Goal: Task Accomplishment & Management: Use online tool/utility

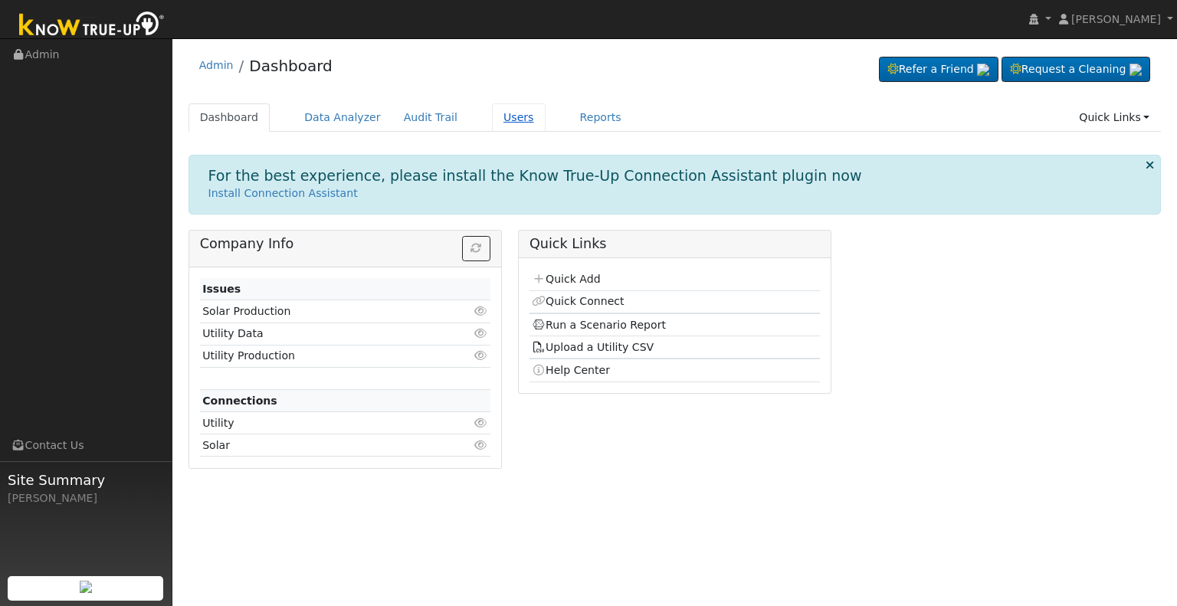
click at [493, 112] on link "Users" at bounding box center [519, 117] width 54 height 28
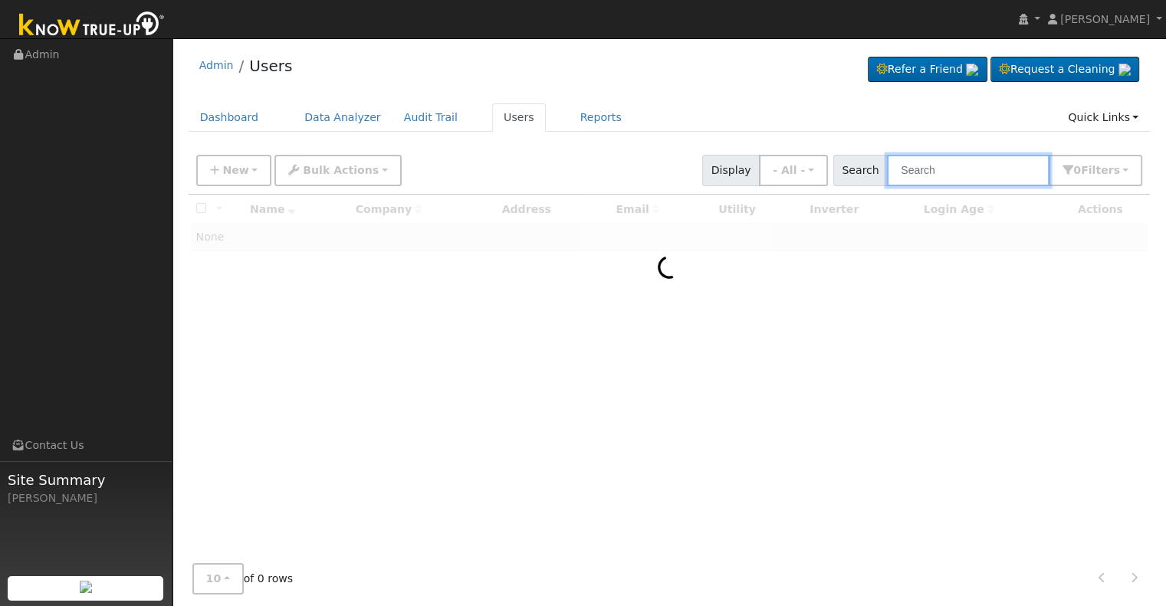
click at [958, 173] on input "text" at bounding box center [968, 170] width 163 height 31
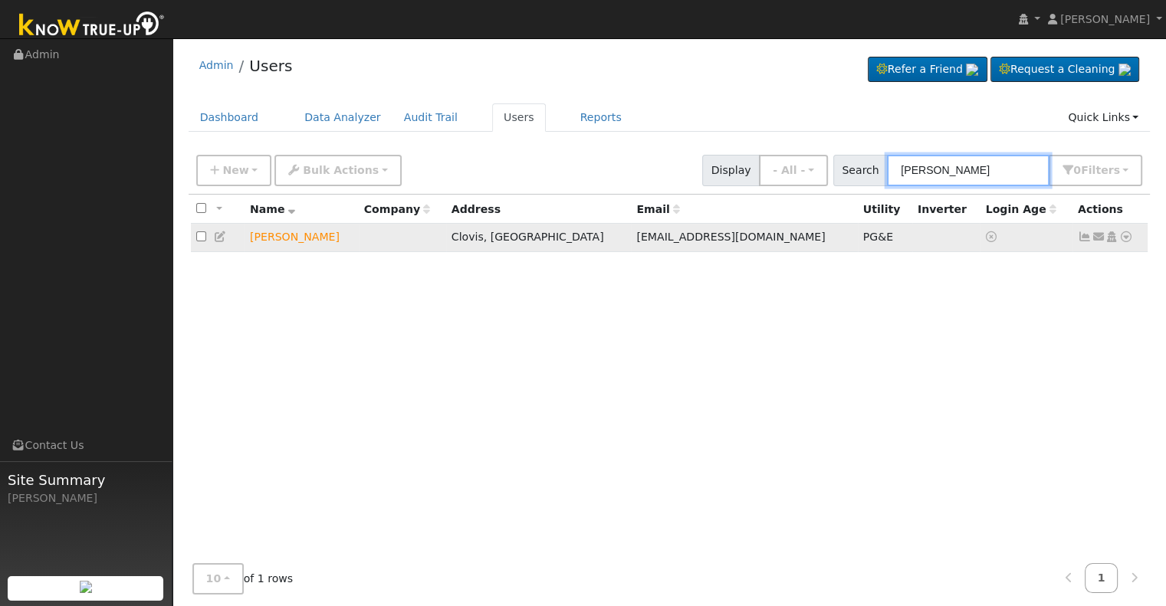
type input "matthew elkin"
click at [1128, 240] on icon at bounding box center [1126, 237] width 14 height 11
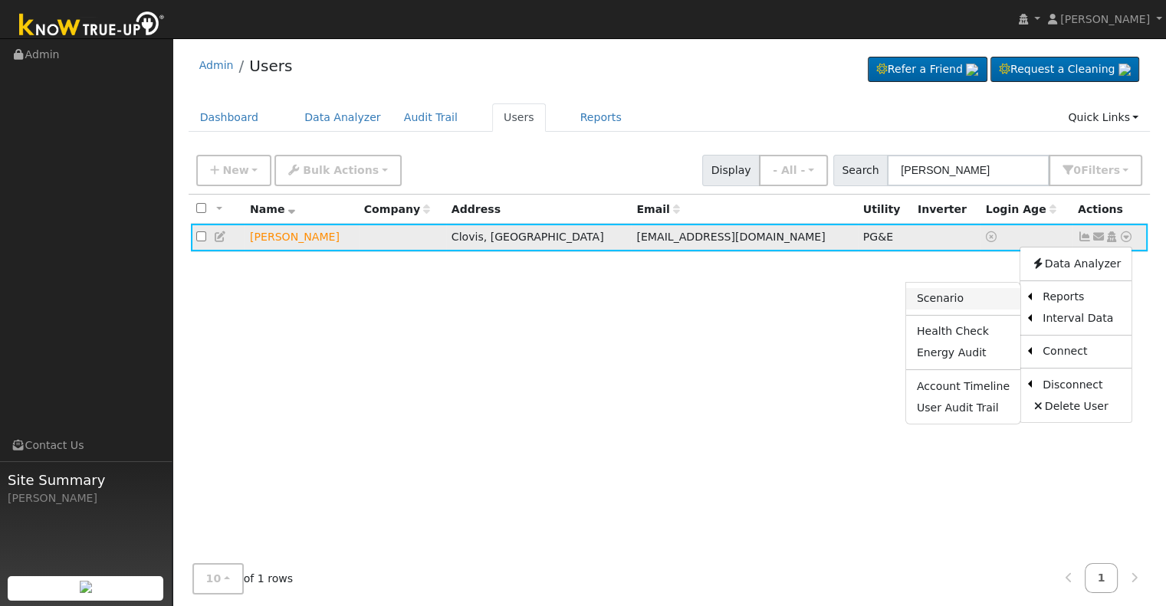
click at [951, 296] on link "Scenario" at bounding box center [963, 298] width 114 height 21
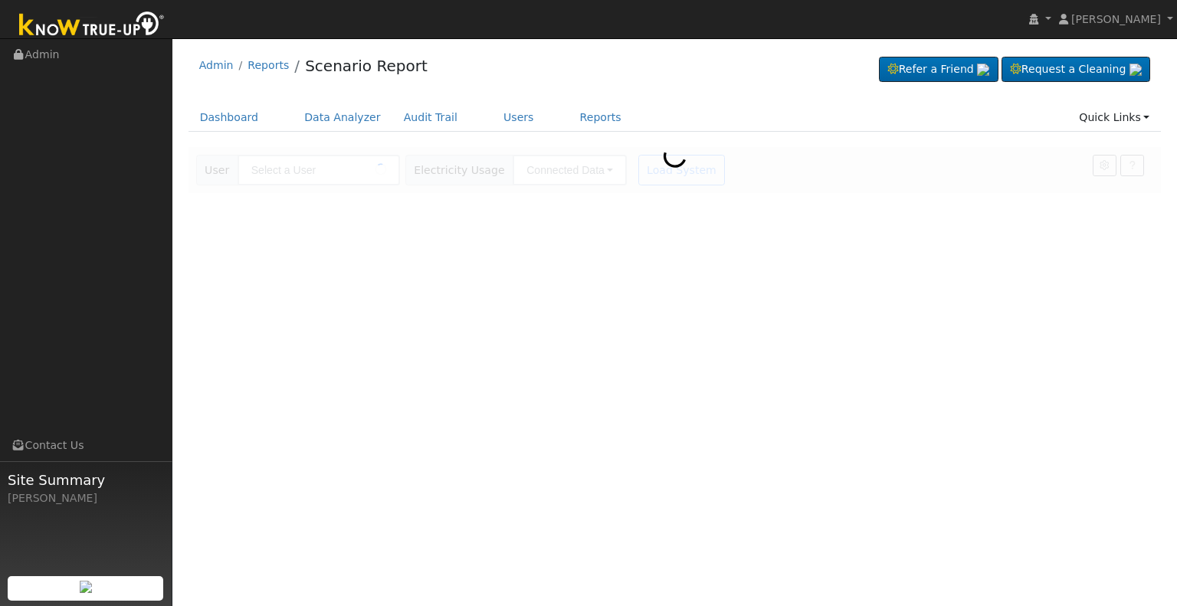
type input "Matthew Elkins"
type input "Pacific Gas & Electric"
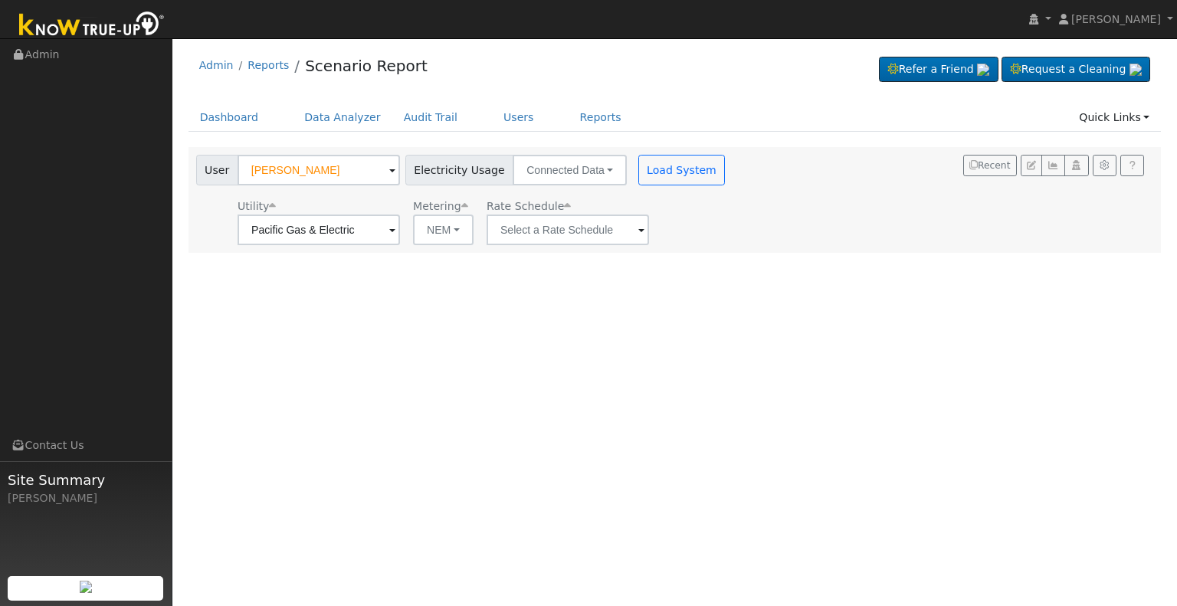
click at [396, 229] on span at bounding box center [392, 231] width 6 height 18
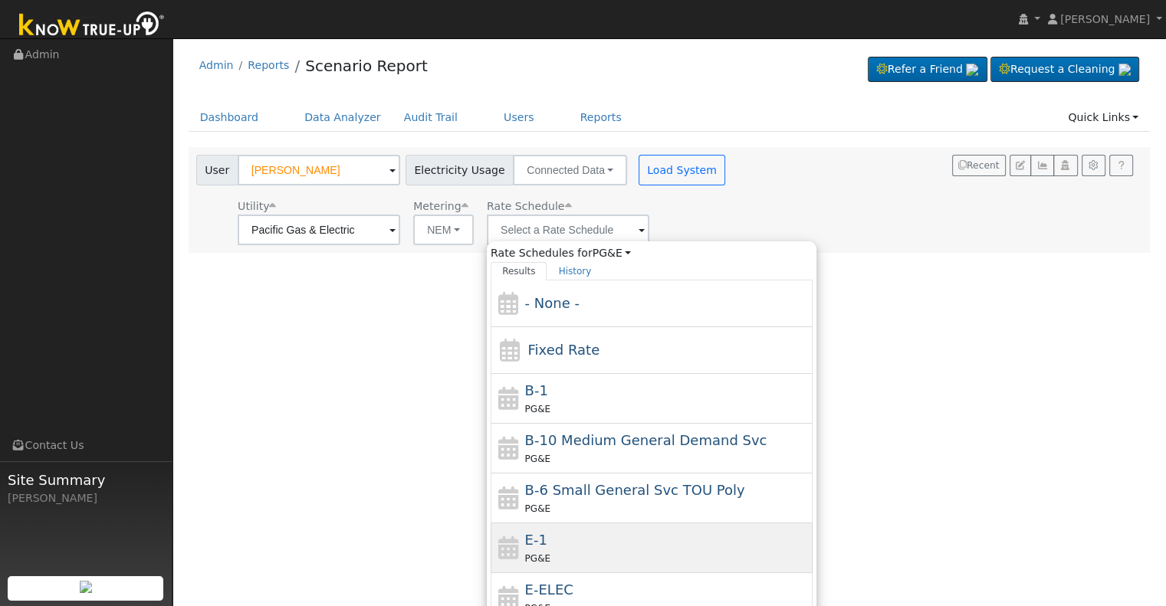
click at [557, 542] on div "E-1 PG&E" at bounding box center [667, 548] width 284 height 37
type input "E-1"
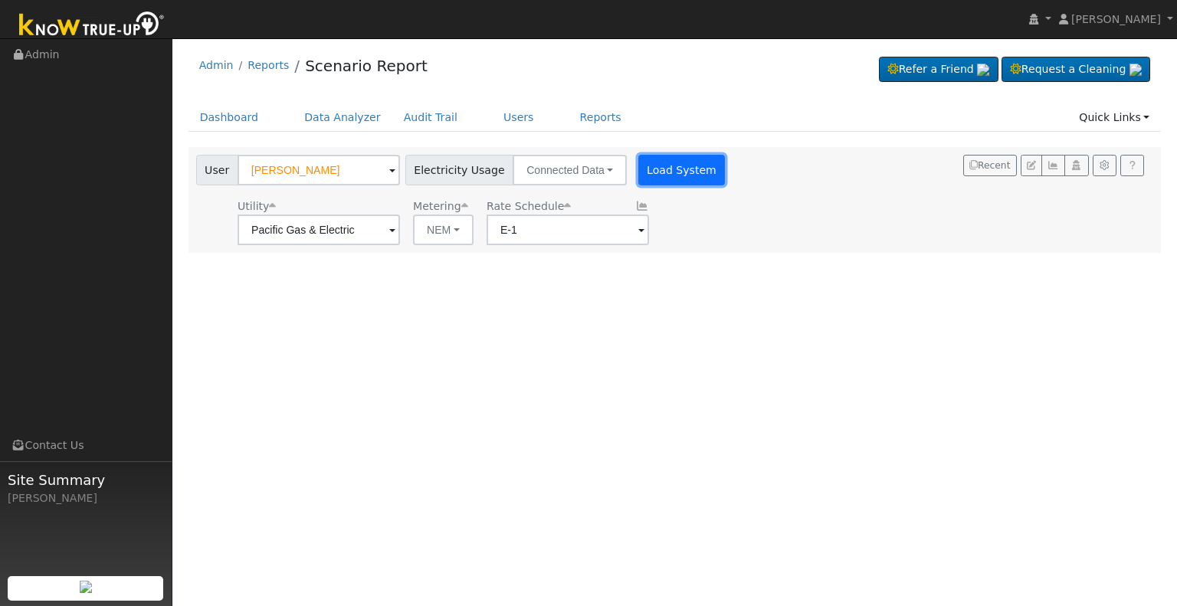
click at [657, 162] on button "Load System" at bounding box center [682, 170] width 87 height 31
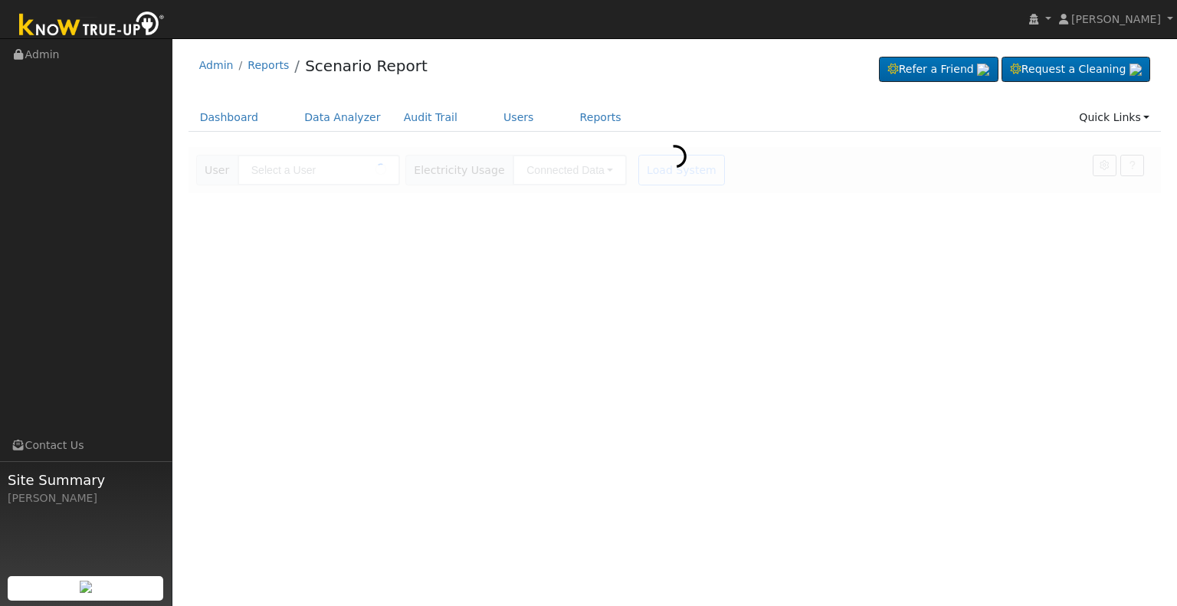
type input "[PERSON_NAME]"
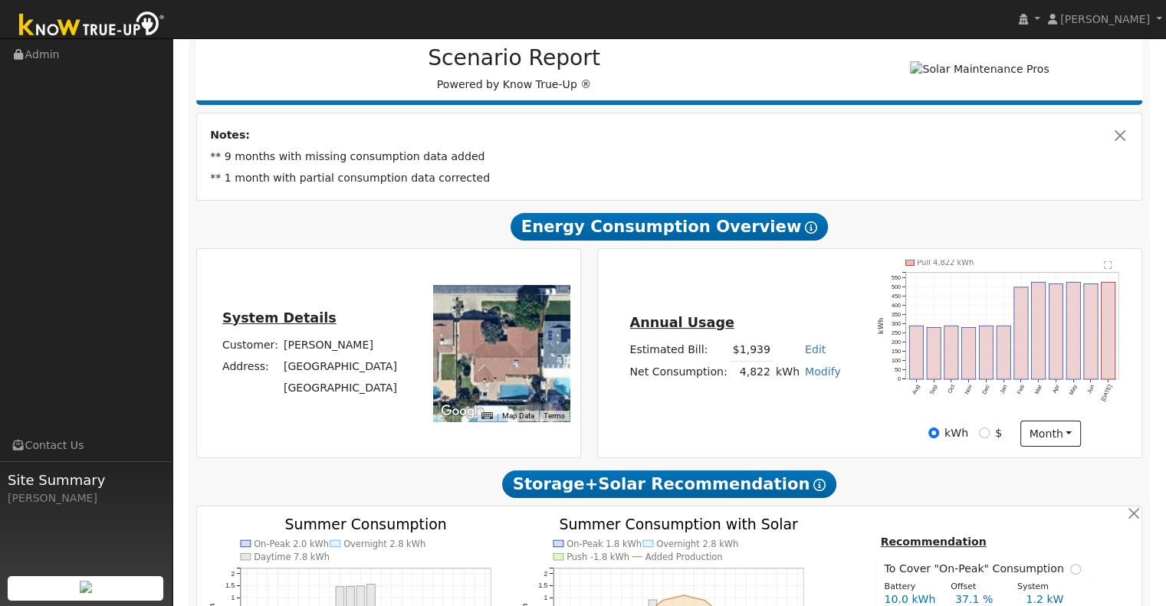
scroll to position [204, 0]
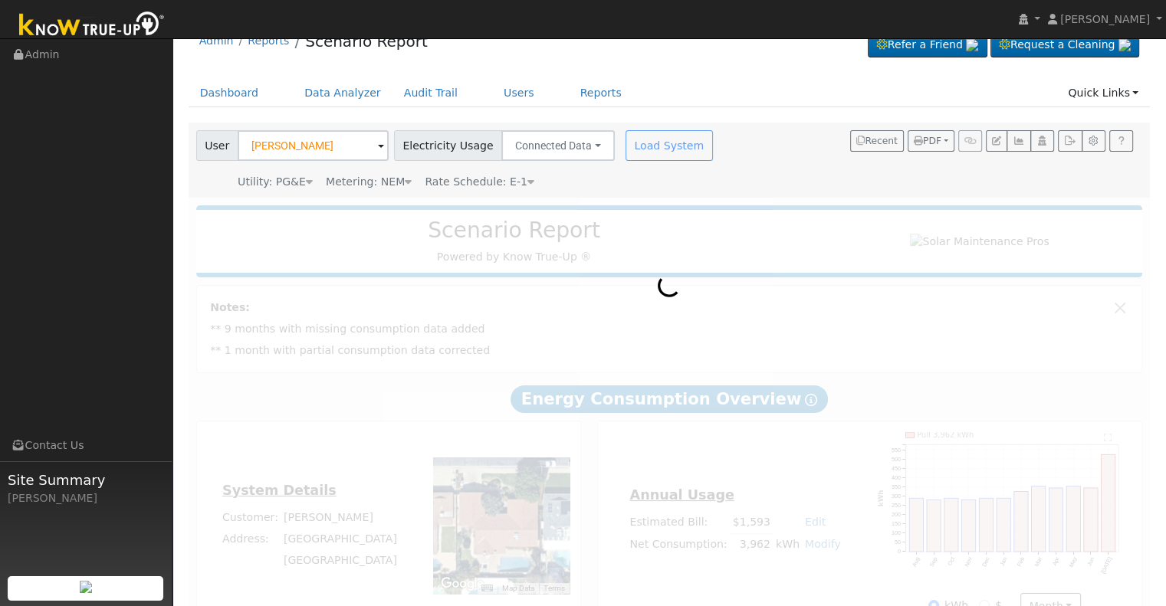
scroll to position [69, 0]
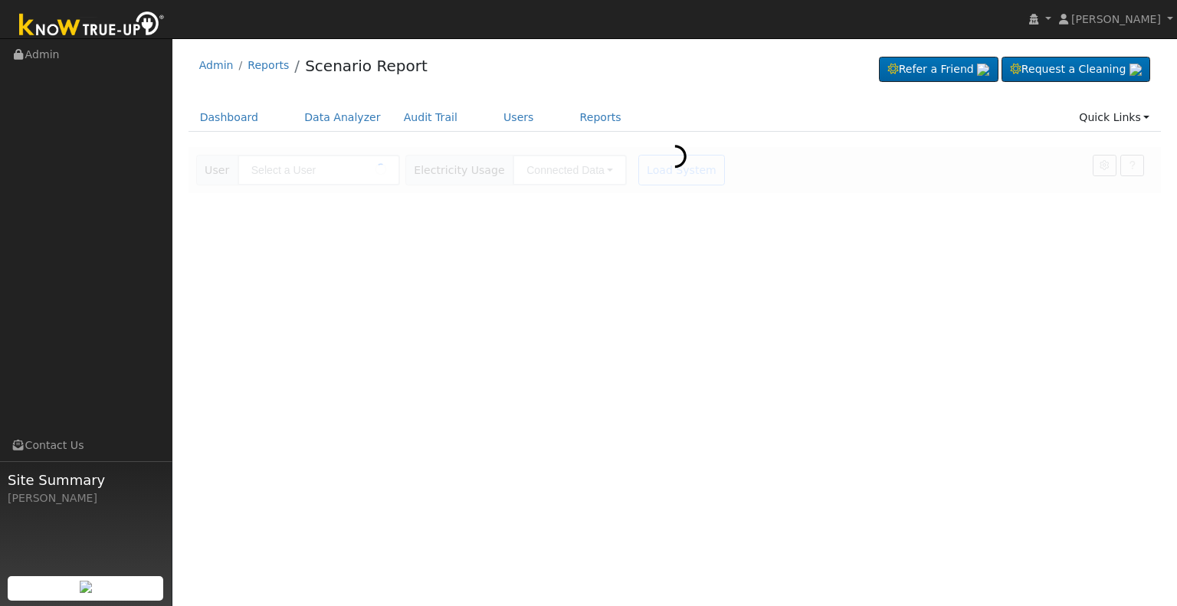
type input "[PERSON_NAME]"
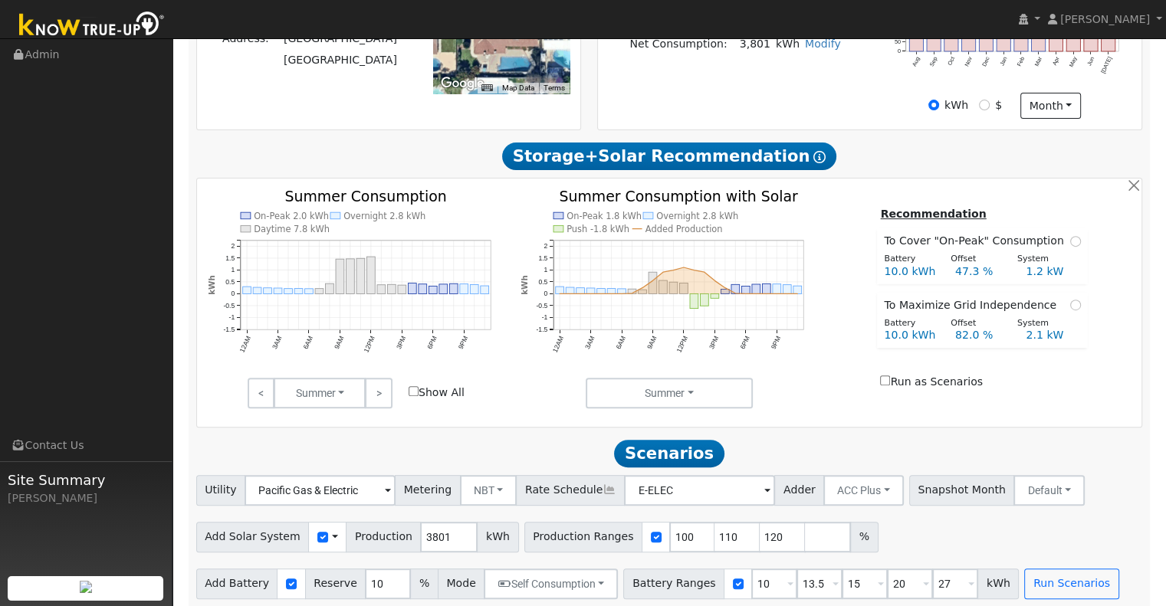
scroll to position [540, 0]
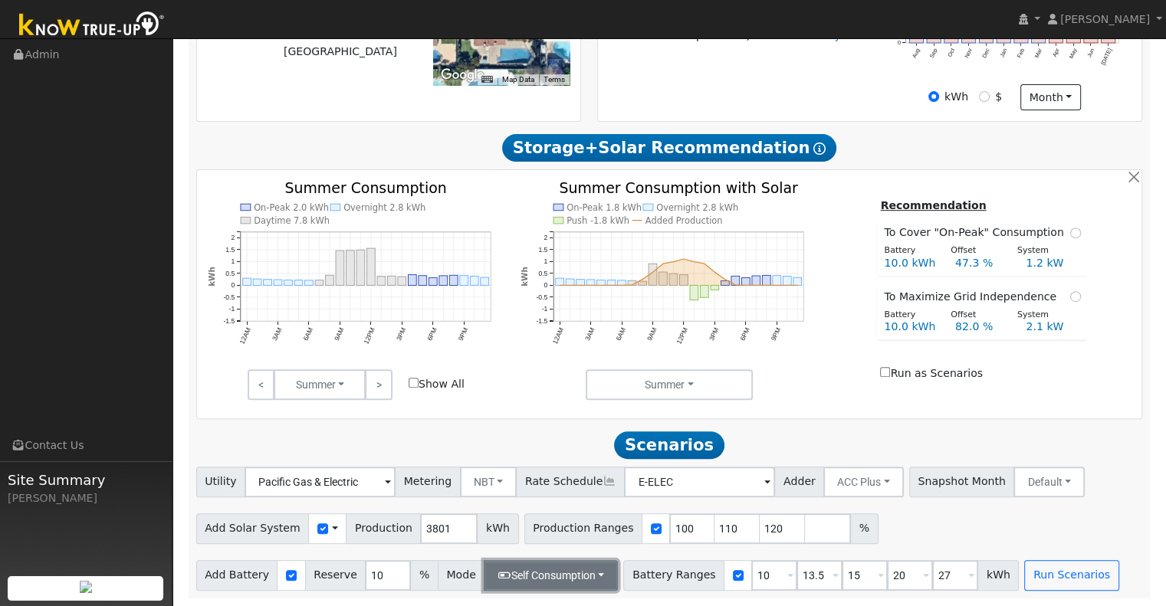
click at [585, 575] on button "Self Consumption" at bounding box center [551, 575] width 134 height 31
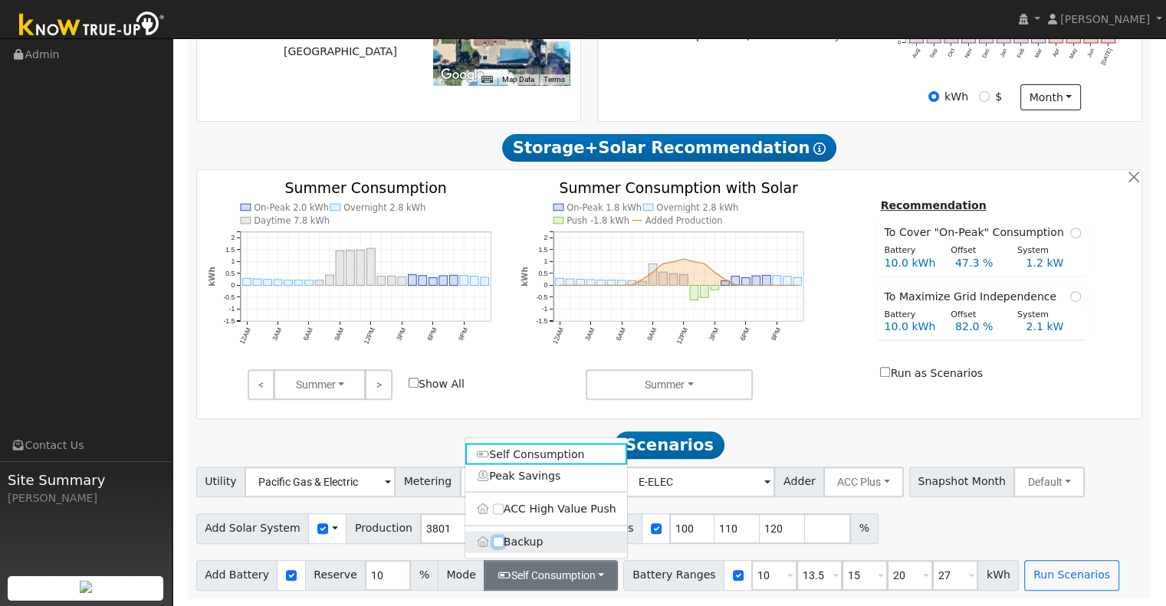
click at [494, 540] on input "Backup" at bounding box center [498, 542] width 11 height 11
checkbox input "true"
type input "20"
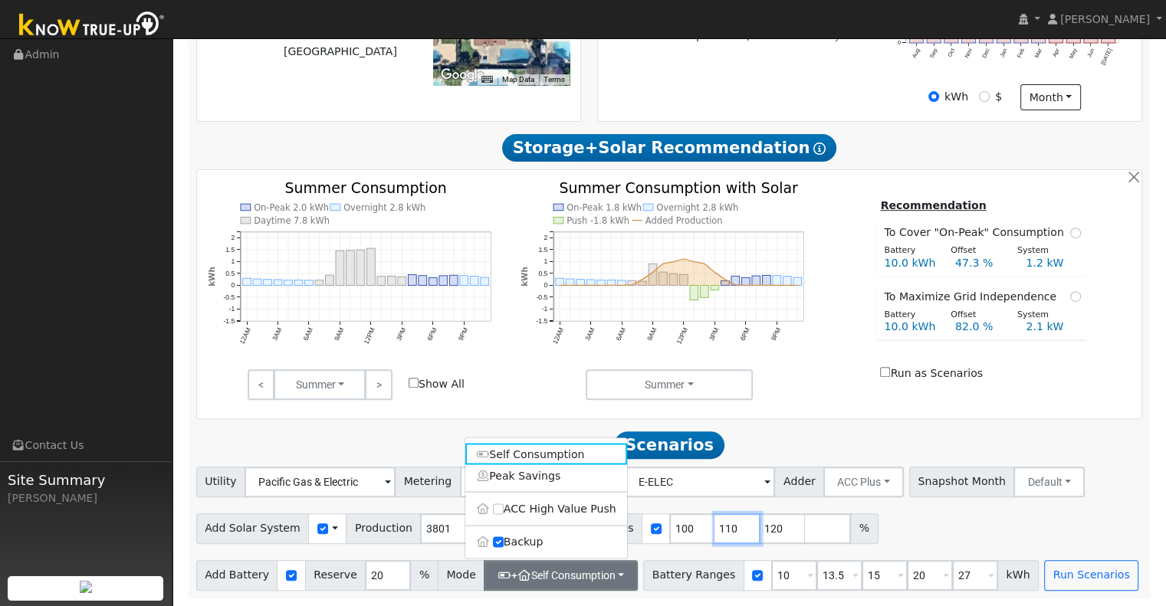
click at [714, 530] on input "110" at bounding box center [737, 529] width 46 height 31
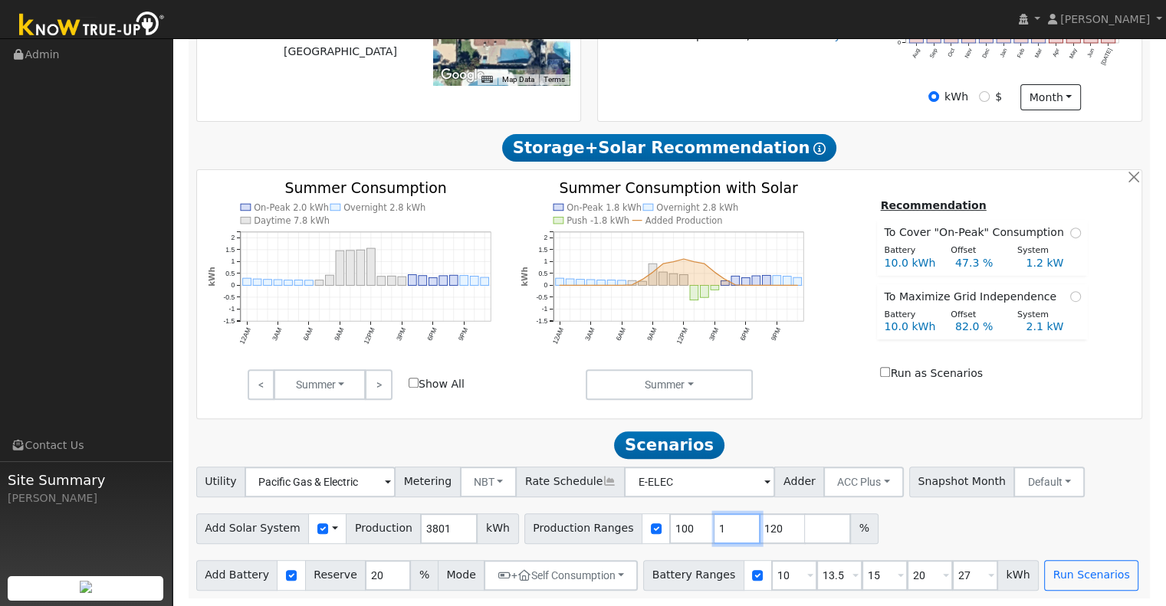
type input "120"
type input "1"
click at [771, 576] on input "10" at bounding box center [794, 575] width 46 height 31
type input "13.5"
type input "15"
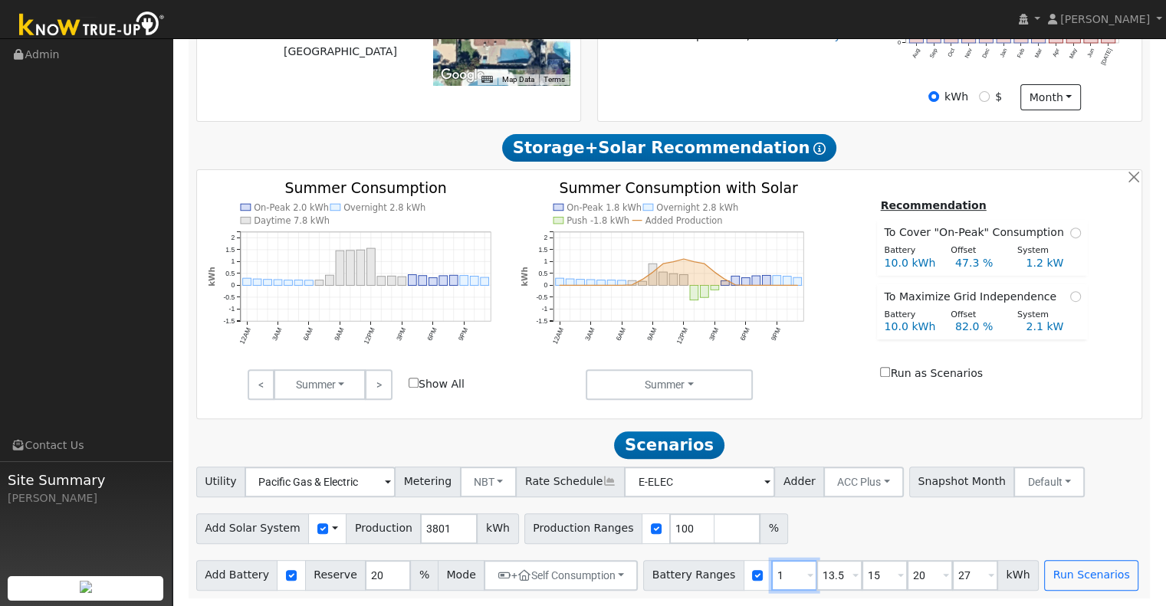
type input "20"
type input "27"
type input "15"
type input "20"
type input "27"
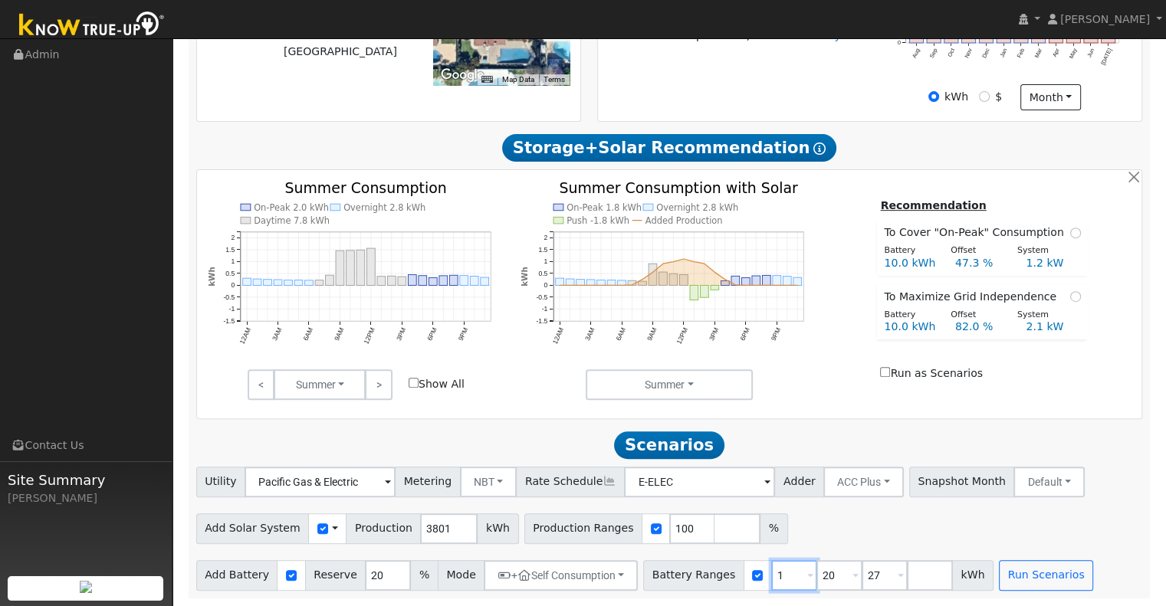
type input "20"
type input "27"
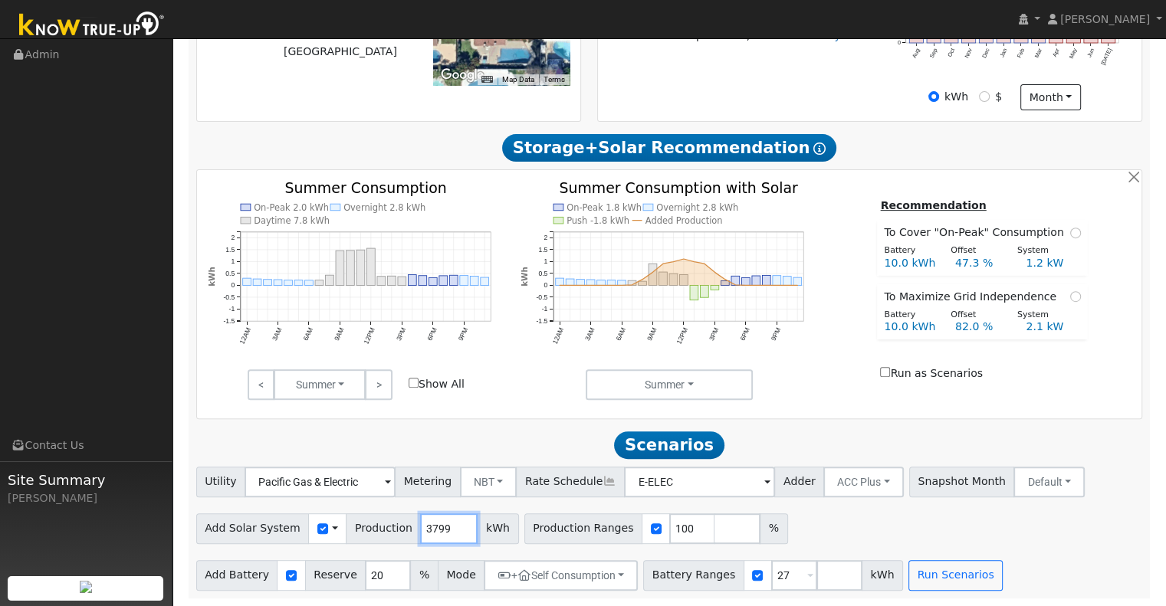
drag, startPoint x: 438, startPoint y: 529, endPoint x: 400, endPoint y: 530, distance: 37.6
click at [400, 530] on div "Add Solar System Use CSV Data Production 3799 kWh" at bounding box center [357, 529] width 323 height 31
type input "13728"
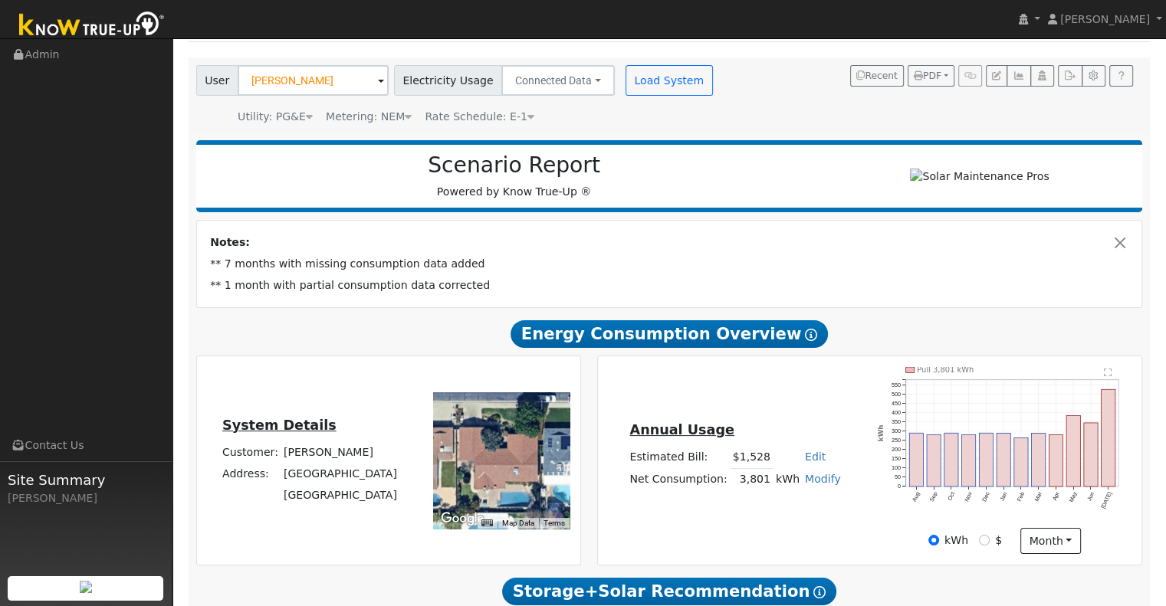
scroll to position [0, 0]
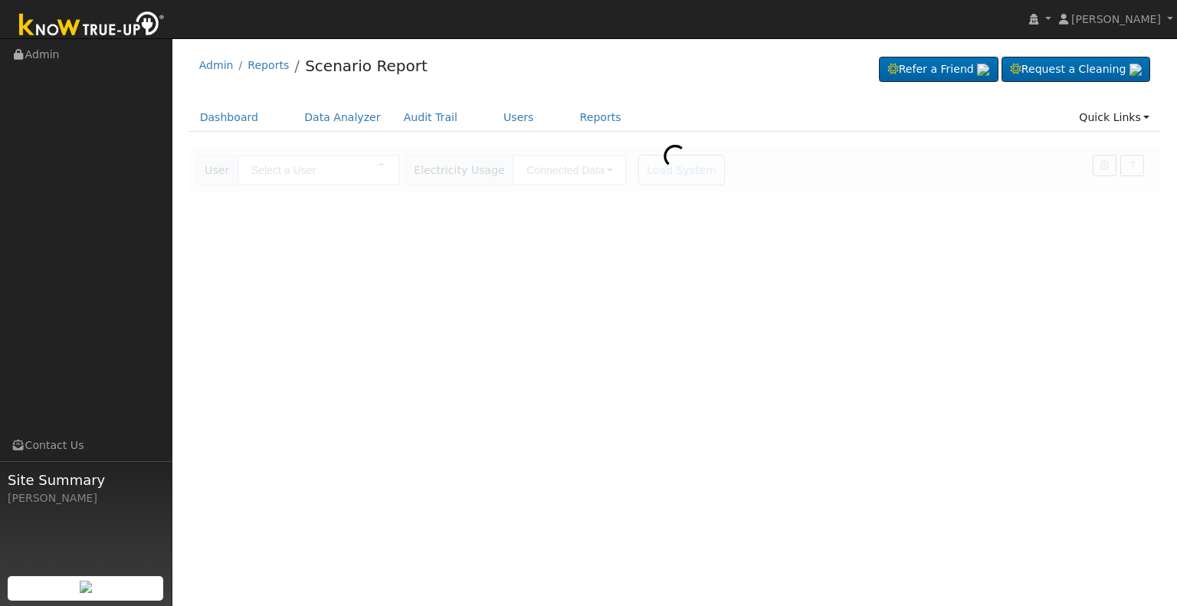
type input "[PERSON_NAME]"
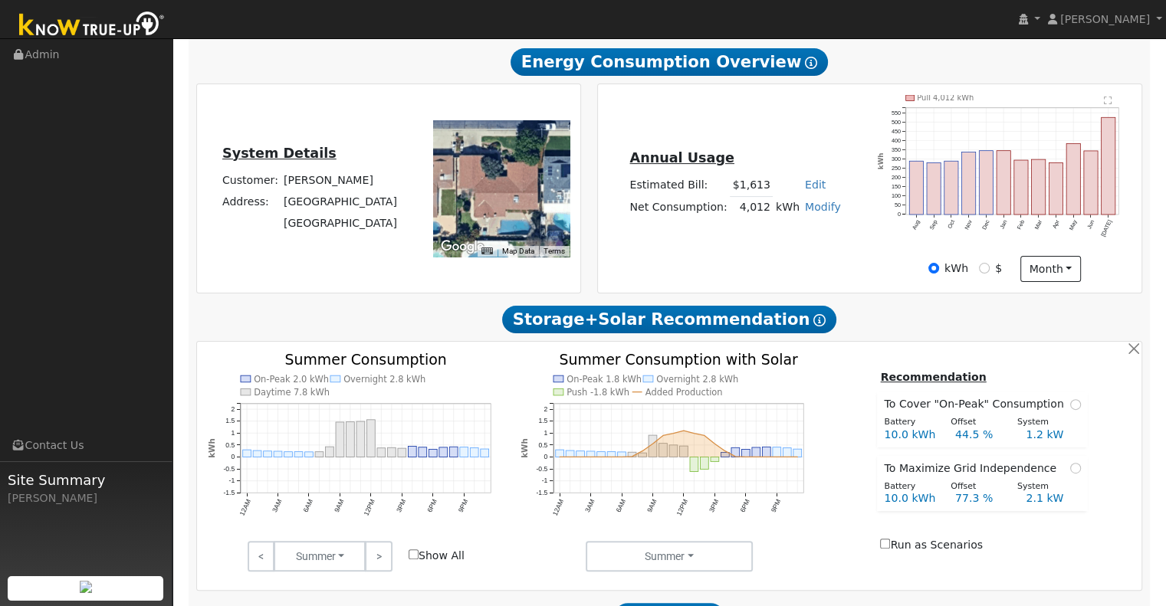
scroll to position [540, 0]
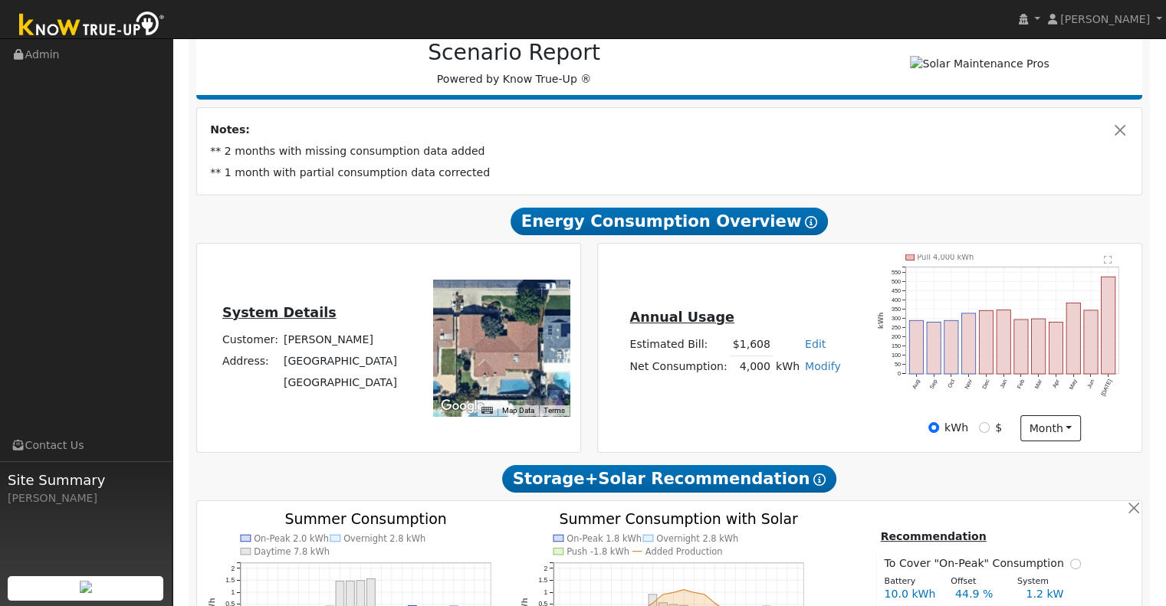
scroll to position [196, 0]
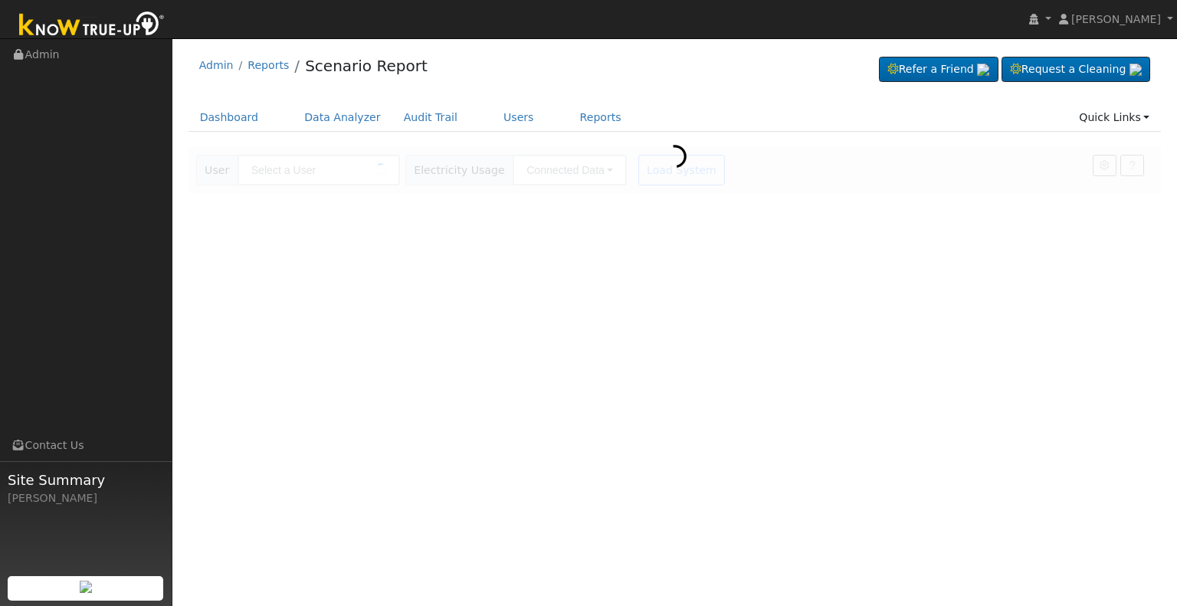
type input "[PERSON_NAME]"
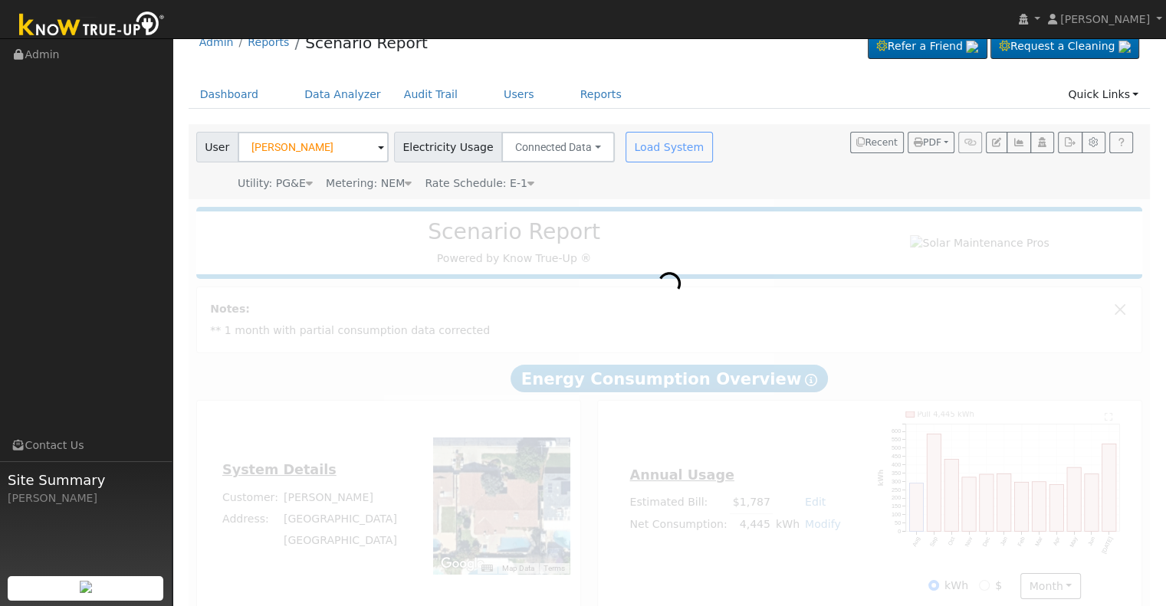
scroll to position [47, 0]
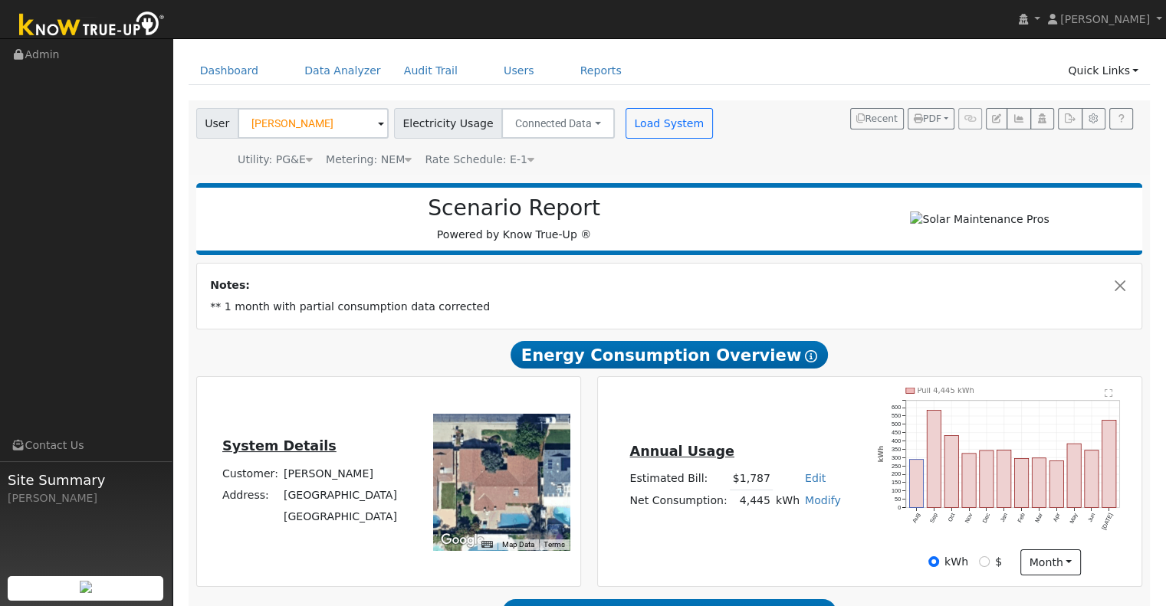
click at [818, 500] on link "Modify" at bounding box center [823, 500] width 36 height 12
click at [768, 532] on link "Add Consumption" at bounding box center [765, 524] width 128 height 21
type input "4445"
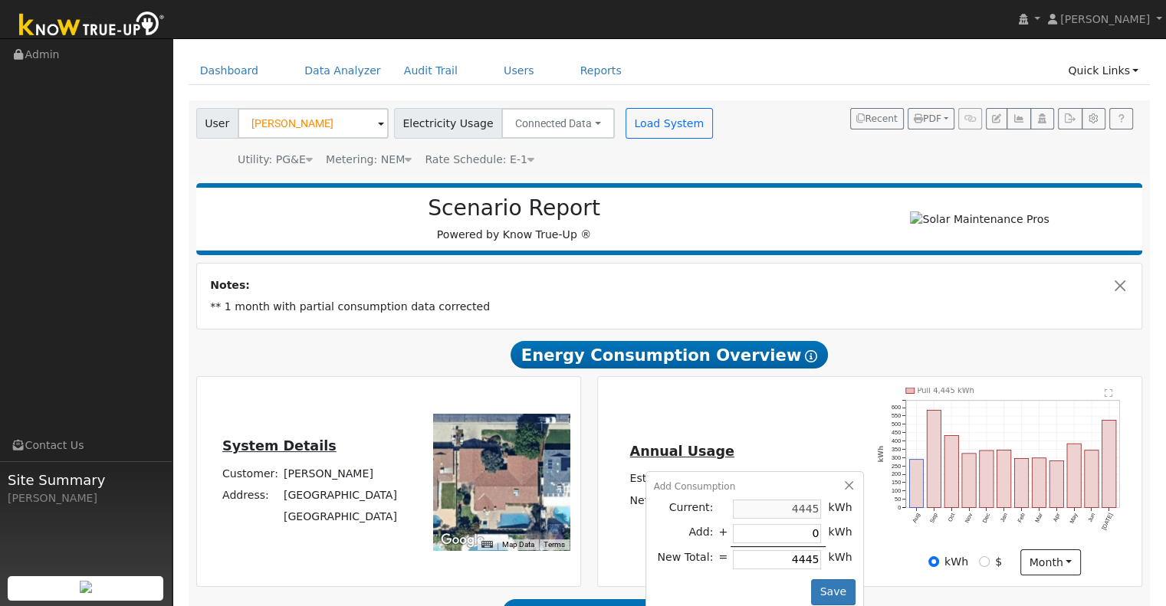
type input "6"
type input "4451"
type input "65"
type input "4510"
type input "655"
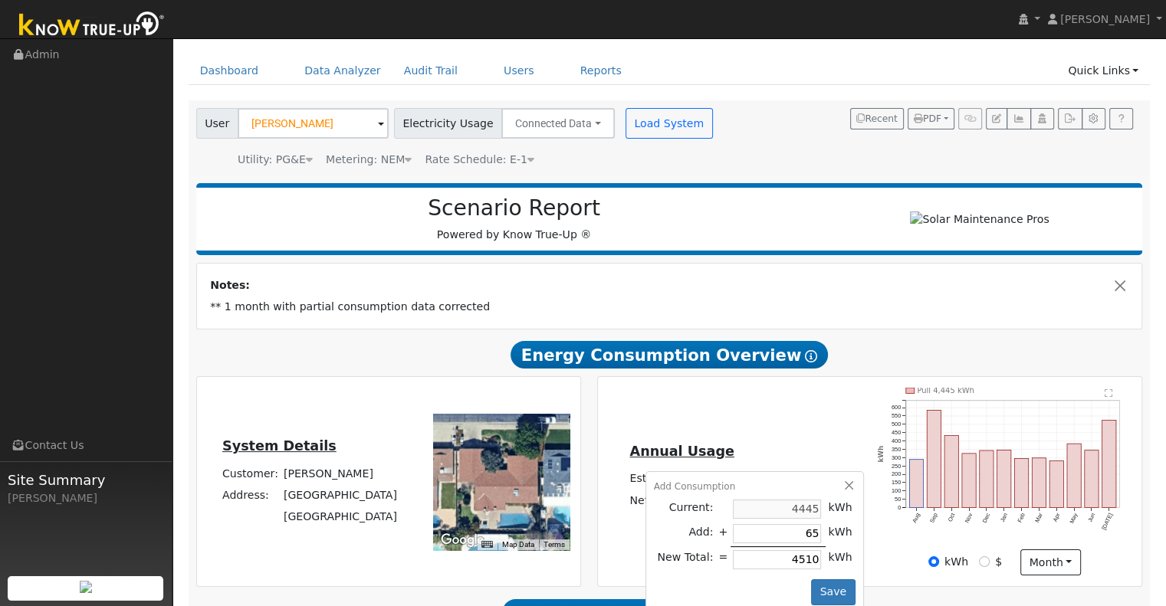
type input "5100"
type input "6555"
type input "11000"
type input "6555"
click at [829, 596] on button "Save" at bounding box center [833, 593] width 44 height 26
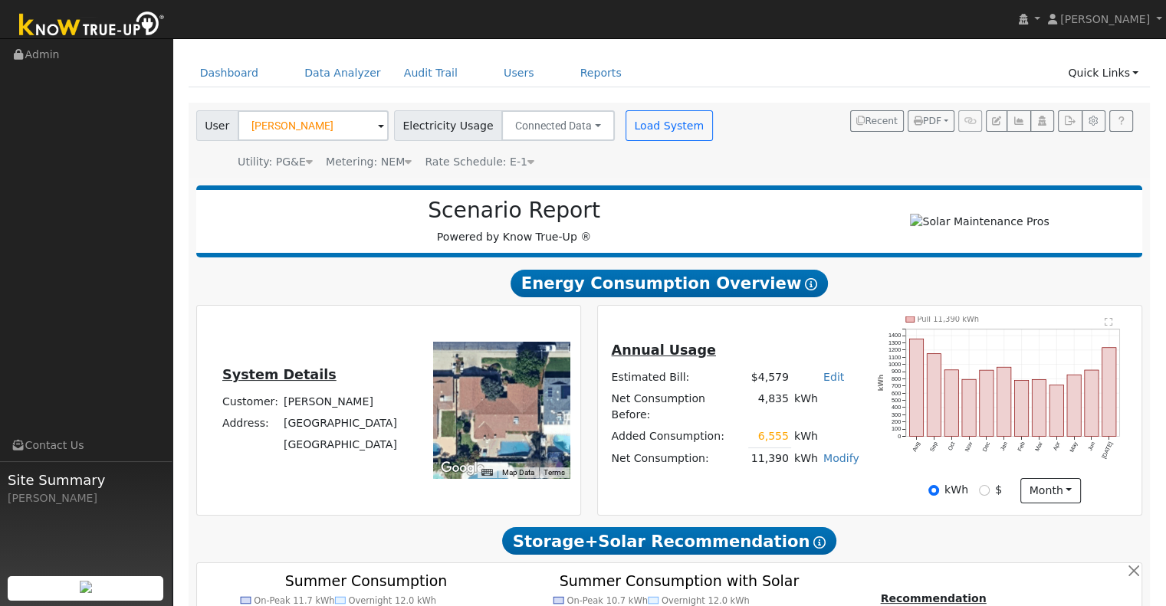
scroll to position [444, 0]
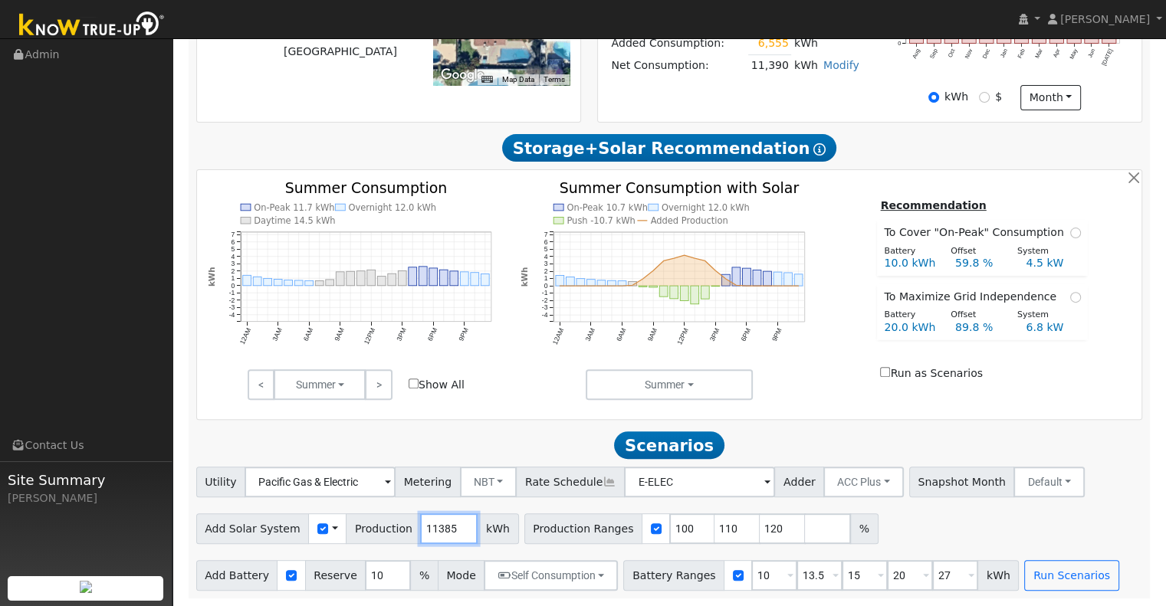
drag, startPoint x: 440, startPoint y: 527, endPoint x: 390, endPoint y: 530, distance: 50.0
click at [390, 530] on div "Add Solar System Use CSV Data Production 11385 kWh" at bounding box center [357, 529] width 323 height 31
drag, startPoint x: 406, startPoint y: 527, endPoint x: 448, endPoint y: 524, distance: 42.3
click at [448, 524] on input "11385" at bounding box center [448, 529] width 57 height 31
type input "13728"
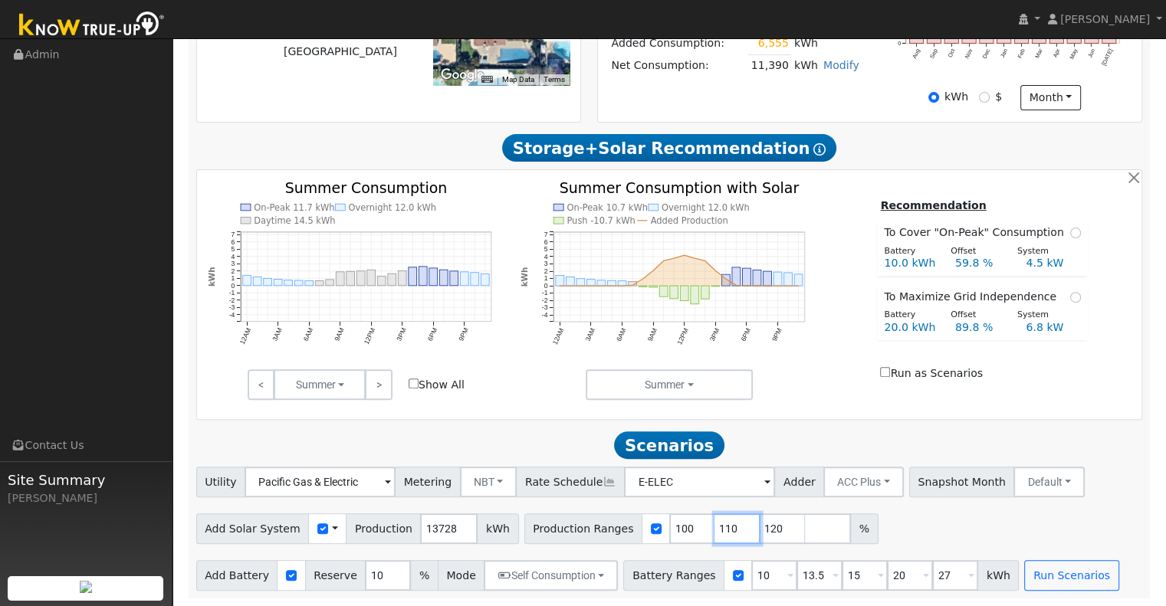
click at [714, 527] on input "110" at bounding box center [737, 529] width 46 height 31
type input "120"
type input "1"
click at [751, 576] on input "10" at bounding box center [774, 575] width 46 height 31
type input "13.5"
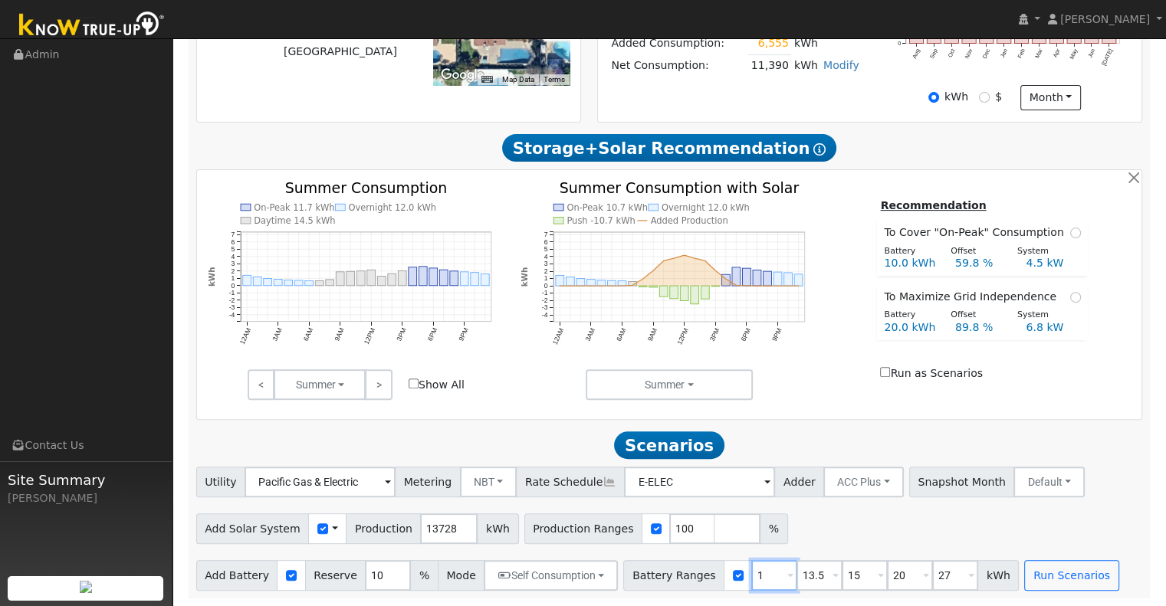
type input "15"
type input "20"
type input "27"
type input "15"
type input "20"
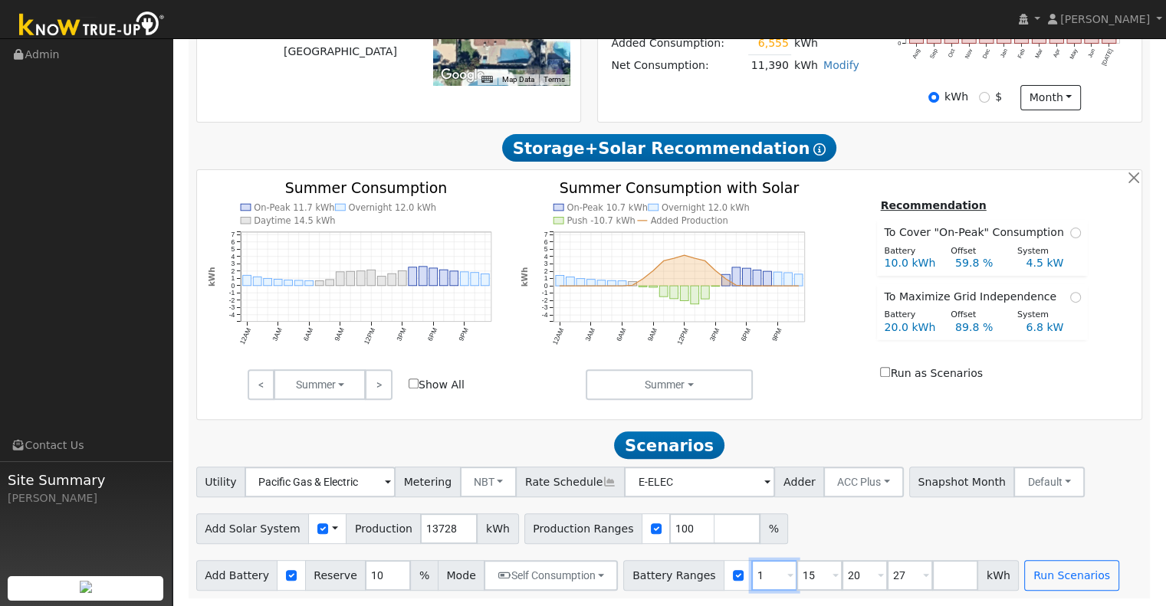
type input "27"
type input "20"
type input "27"
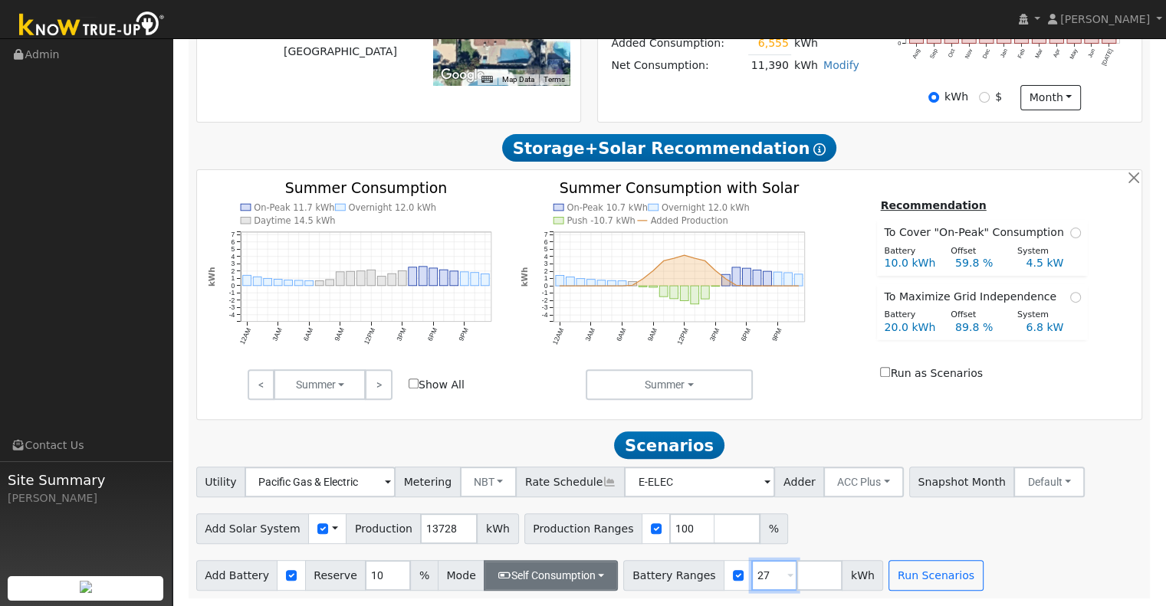
type input "27"
click at [589, 575] on button "Self Consumption" at bounding box center [551, 575] width 134 height 31
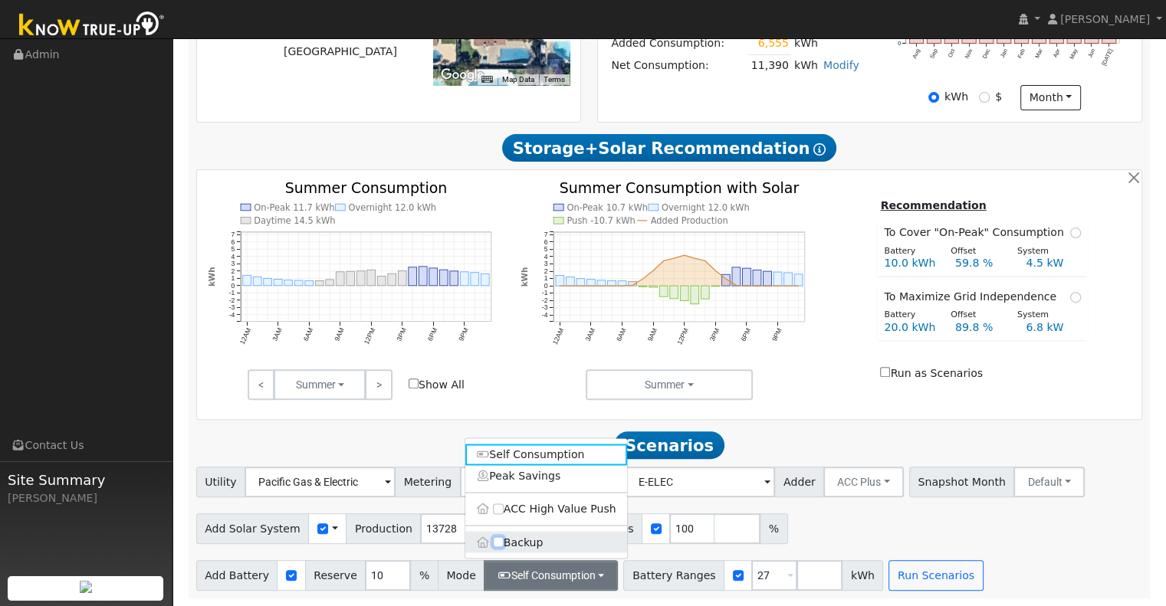
click at [500, 542] on input "Backup" at bounding box center [498, 542] width 11 height 11
checkbox input "true"
type input "20"
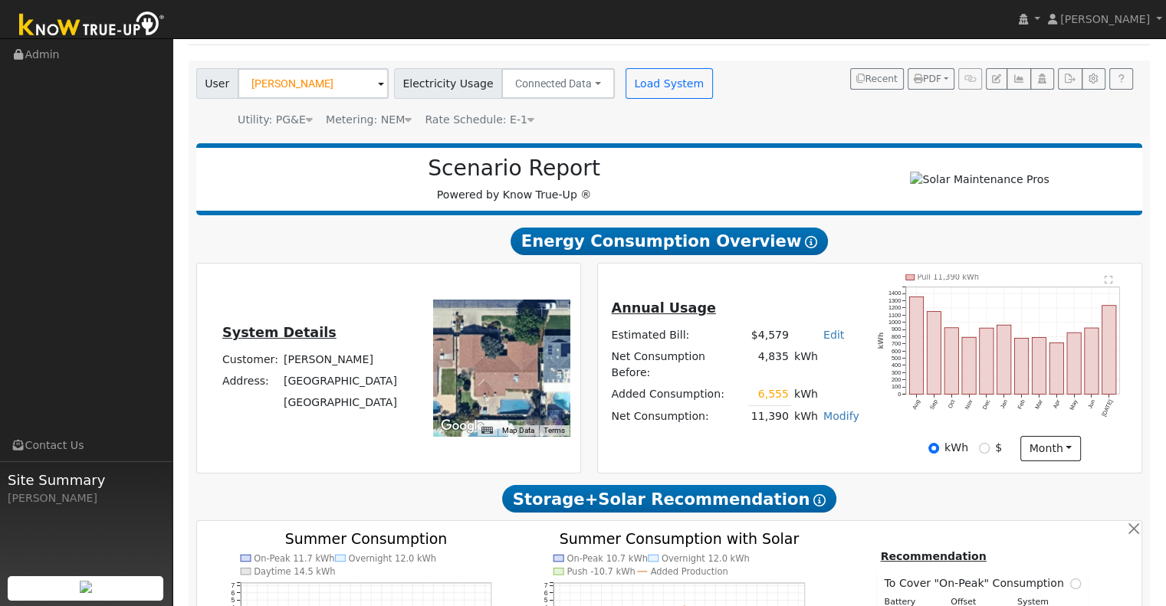
scroll to position [102, 0]
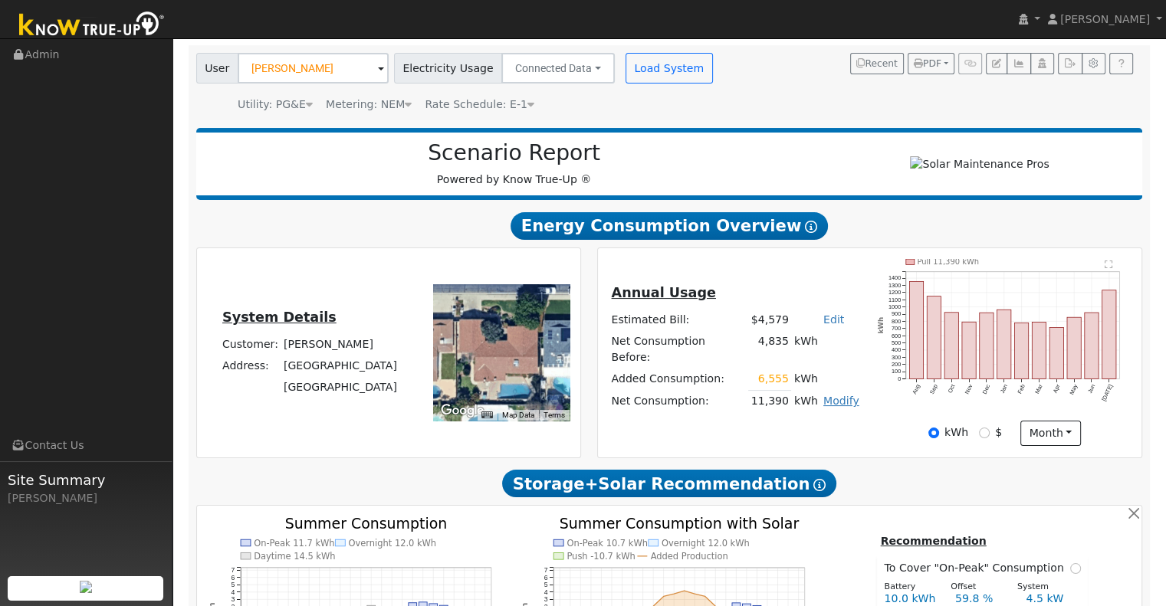
click at [829, 399] on link "Modify" at bounding box center [841, 401] width 36 height 12
click at [784, 423] on link "Edit Consumption" at bounding box center [782, 417] width 128 height 21
type input "11390"
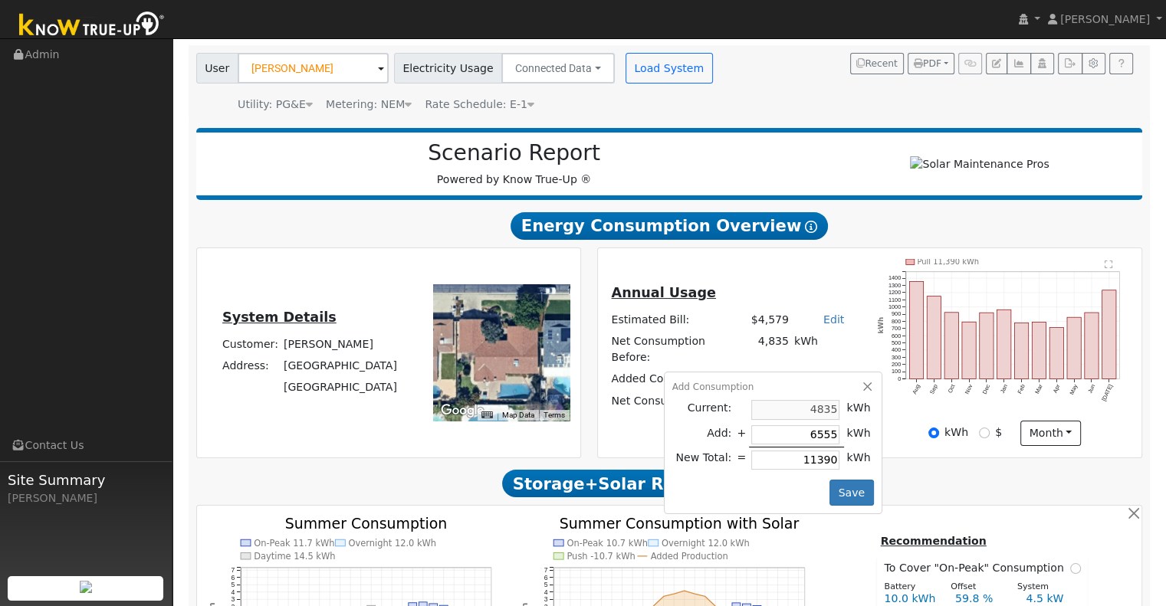
type input "6"
type input "4841"
type input "61"
type input "4896"
type input "616"
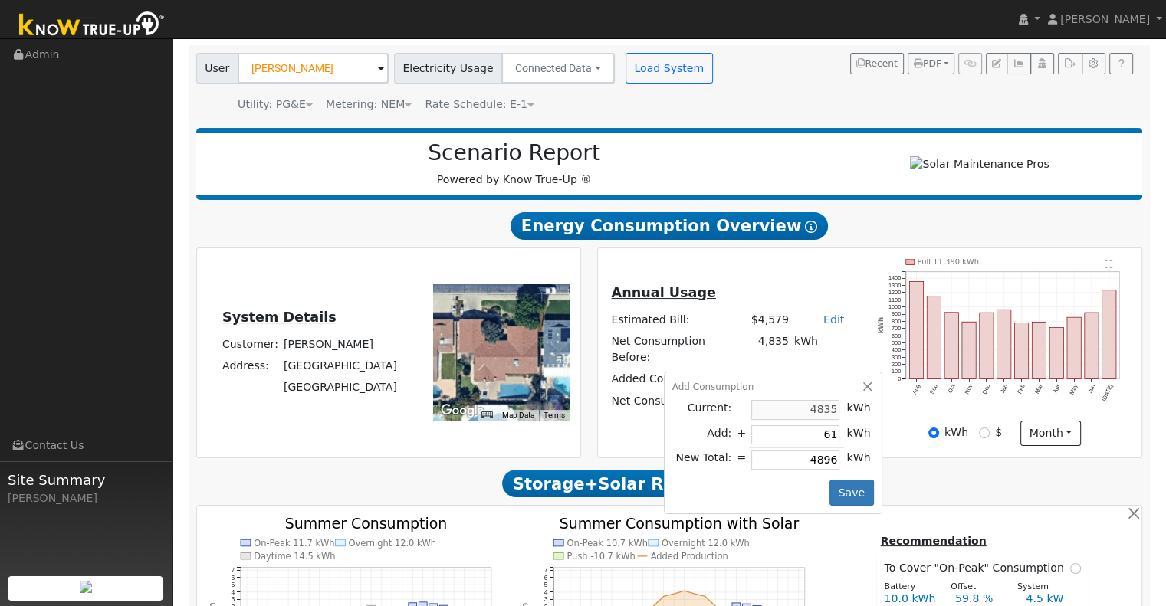
type input "5451"
type input "6165"
type input "11000"
type input "6165"
click at [843, 492] on button "Save" at bounding box center [851, 493] width 44 height 26
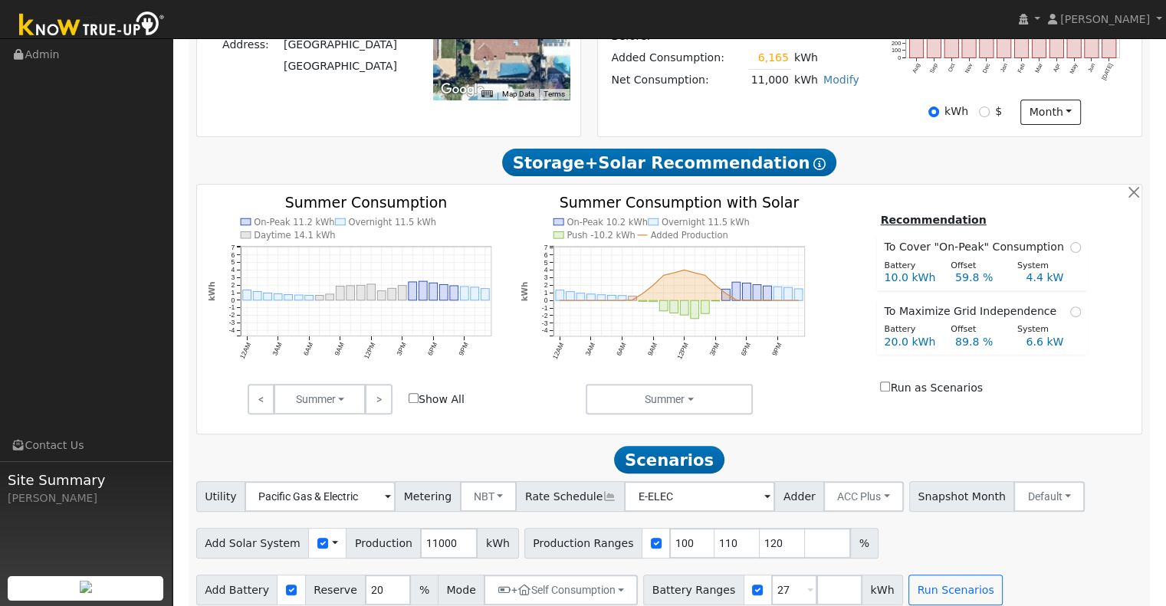
scroll to position [444, 0]
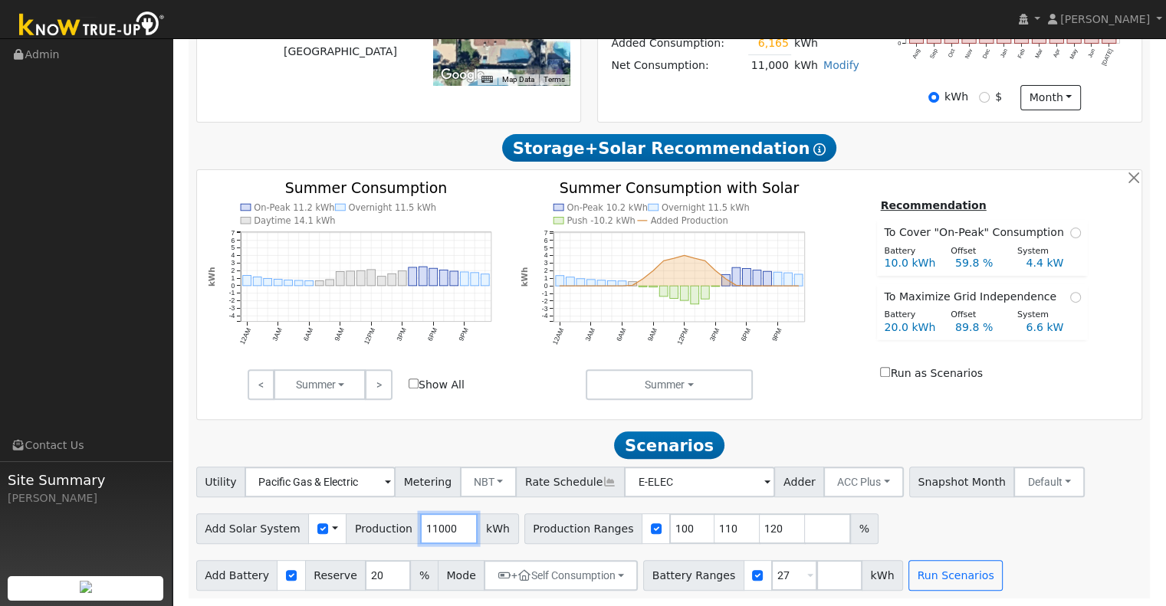
drag, startPoint x: 438, startPoint y: 527, endPoint x: 376, endPoint y: 534, distance: 61.8
click at [376, 534] on div "Add Solar System Use CSV Data Production 11000 kWh" at bounding box center [357, 529] width 323 height 31
type input "13728"
click at [926, 572] on button "Run Scenarios" at bounding box center [955, 575] width 94 height 31
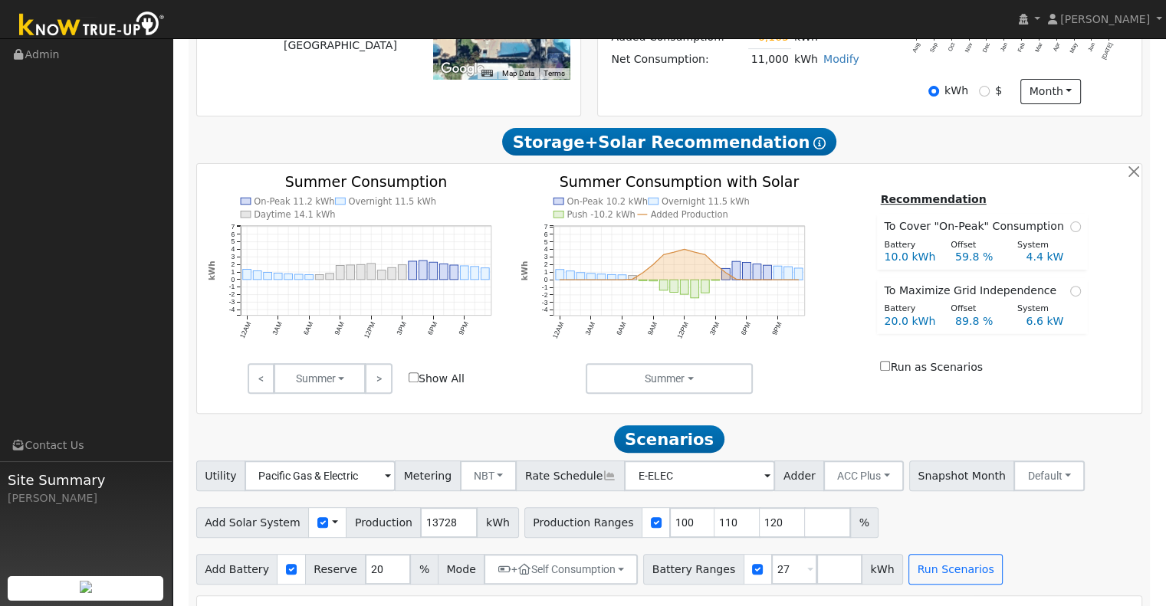
scroll to position [828, 0]
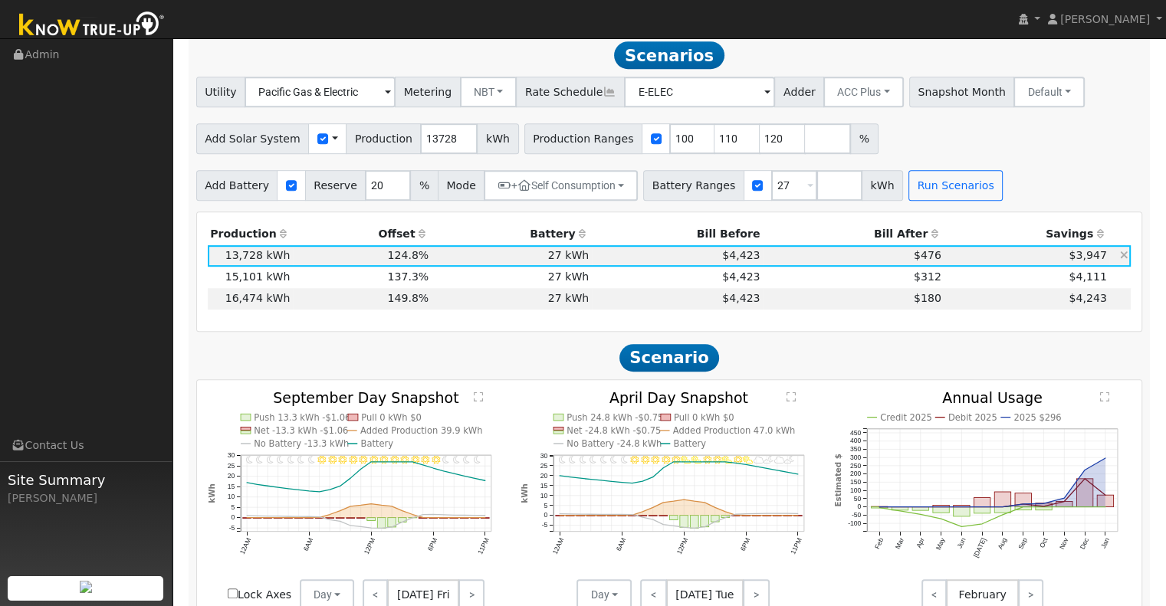
click at [786, 263] on td "$476" at bounding box center [853, 255] width 181 height 21
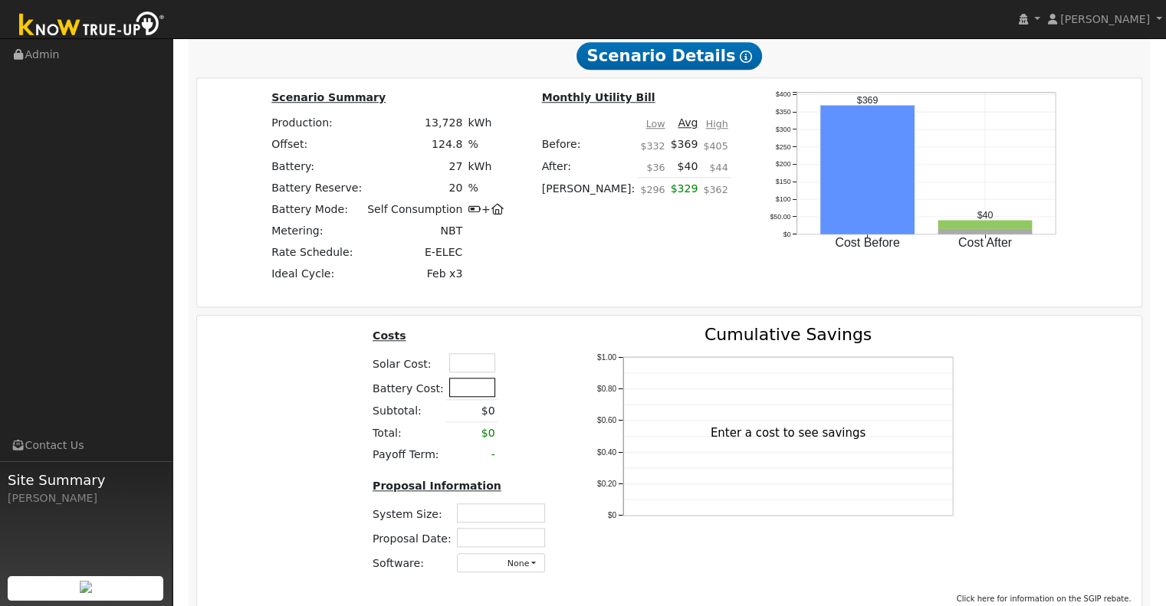
scroll to position [1441, 0]
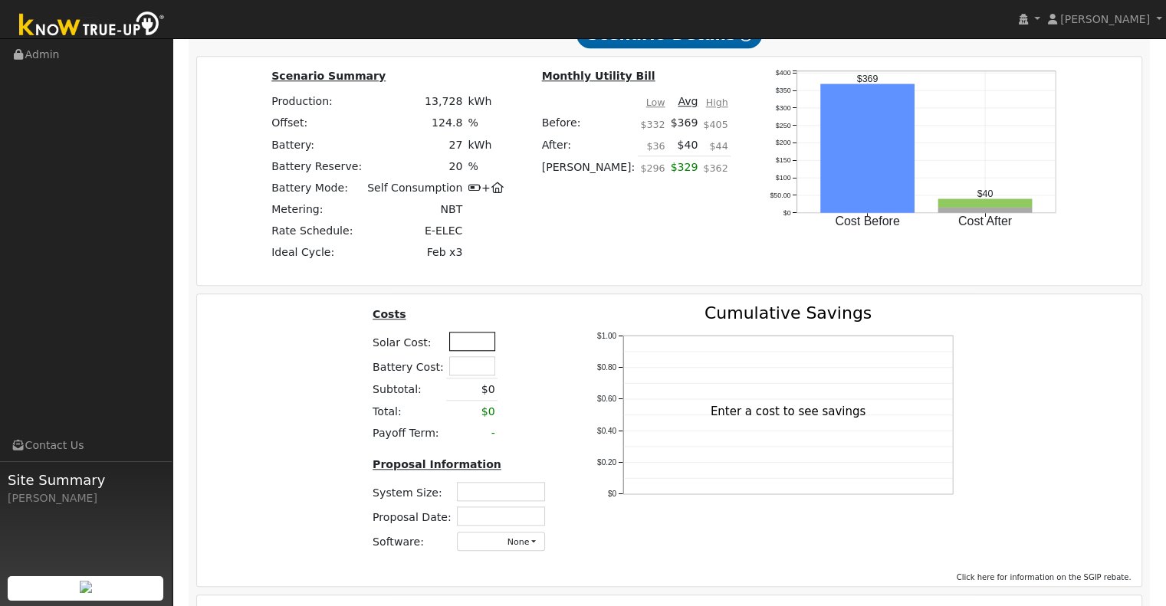
click at [460, 346] on input "text" at bounding box center [472, 341] width 46 height 19
type input "$25,000"
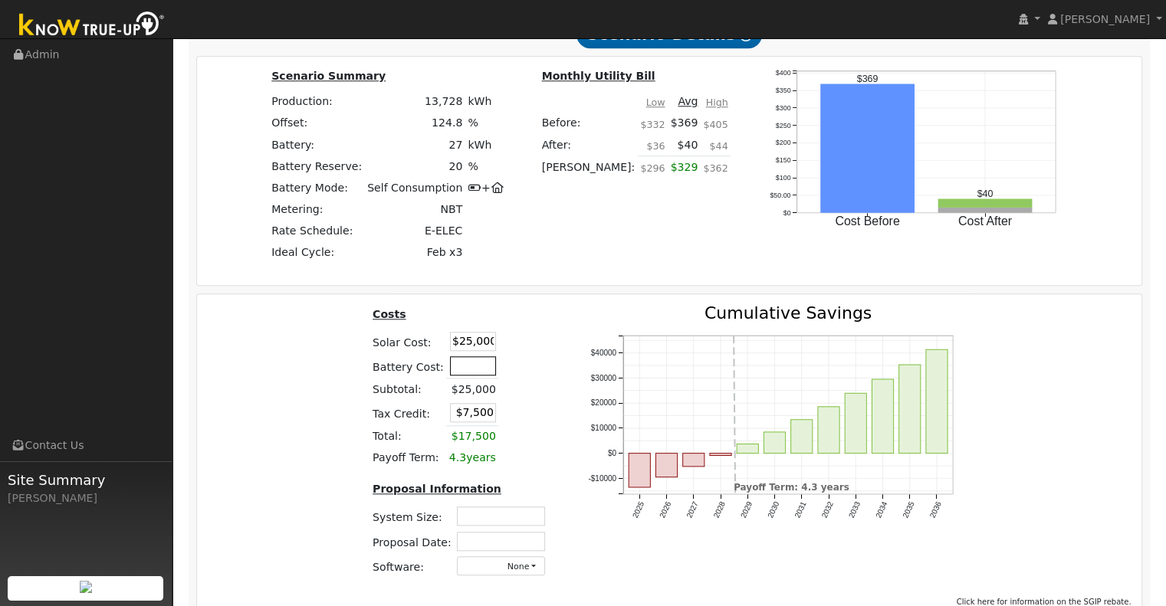
click at [469, 373] on input "text" at bounding box center [473, 365] width 46 height 19
type input "$20,500"
type input "$13,650"
click at [521, 368] on table "Costs Solar Cost: $25,000 Battery Cost: $20,500 Subtotal: $25,000 Tax Credit: $…" at bounding box center [461, 387] width 183 height 164
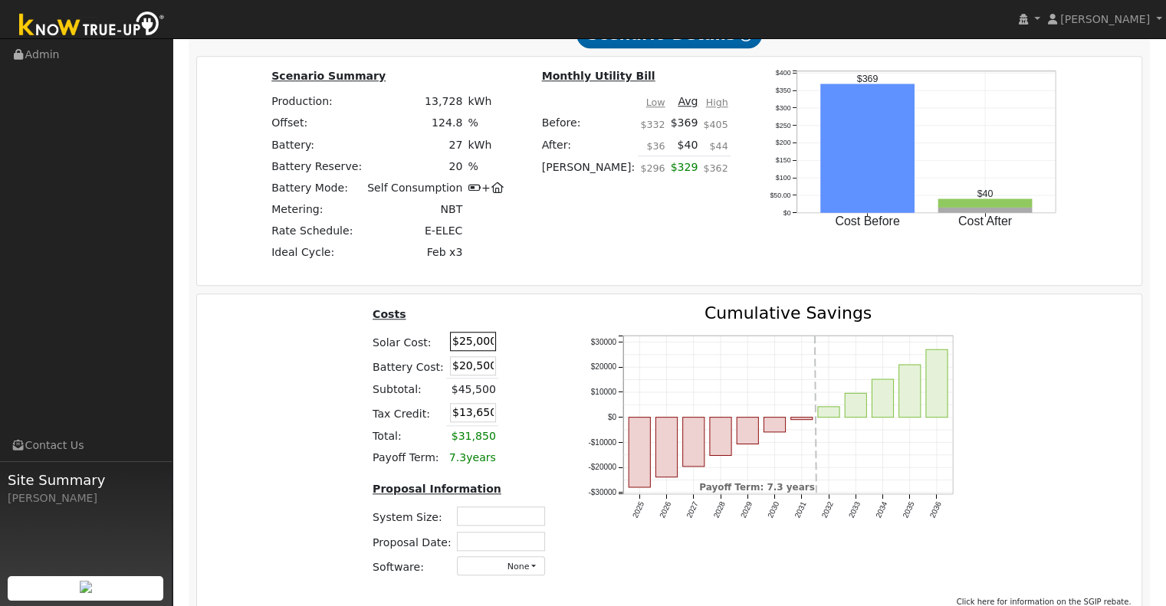
click at [461, 349] on input "$25,000" at bounding box center [473, 341] width 46 height 19
type input "$35,000"
type input "$16,650"
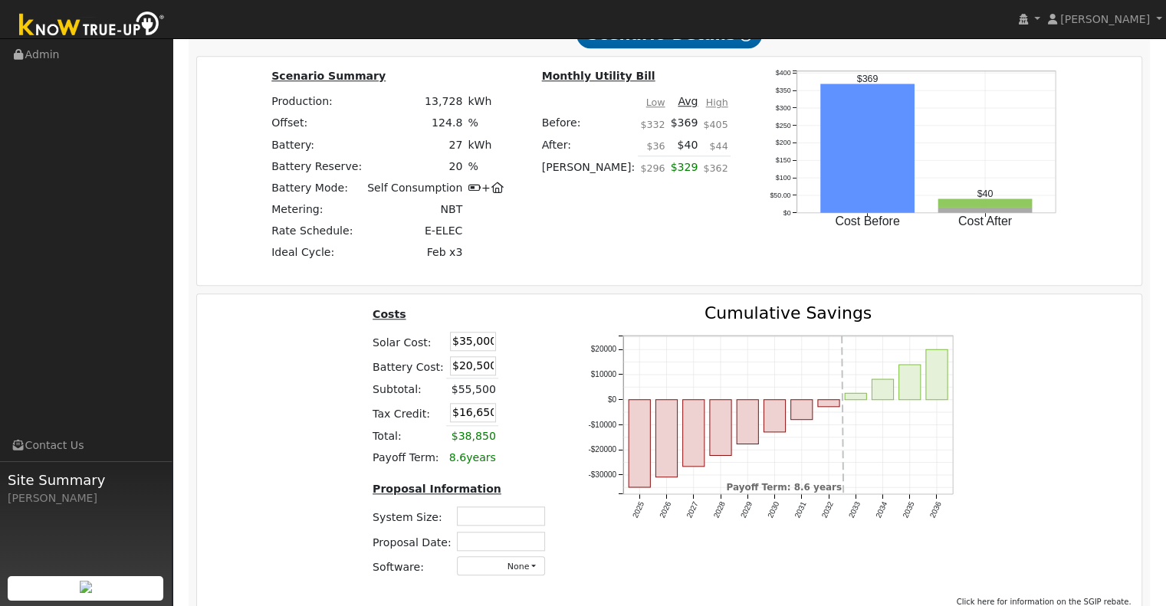
click at [532, 329] on th at bounding box center [539, 317] width 27 height 24
click at [500, 522] on input "text" at bounding box center [501, 516] width 88 height 19
type input "9.03"
click at [516, 550] on input "text" at bounding box center [501, 541] width 88 height 19
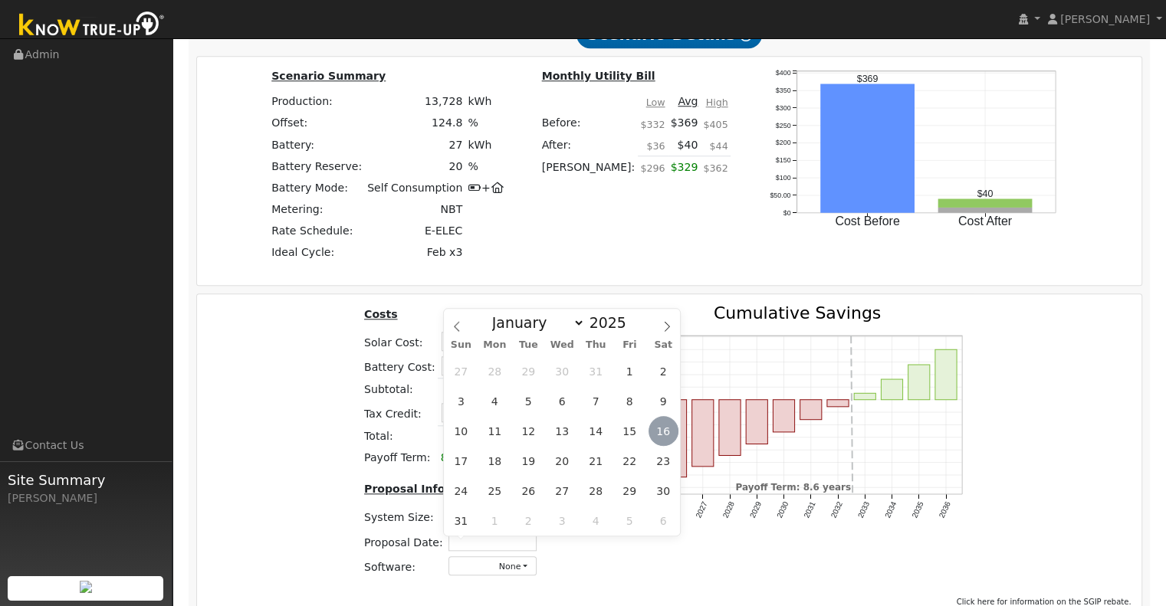
click at [671, 432] on span "16" at bounding box center [664, 431] width 30 height 30
type input "[DATE]"
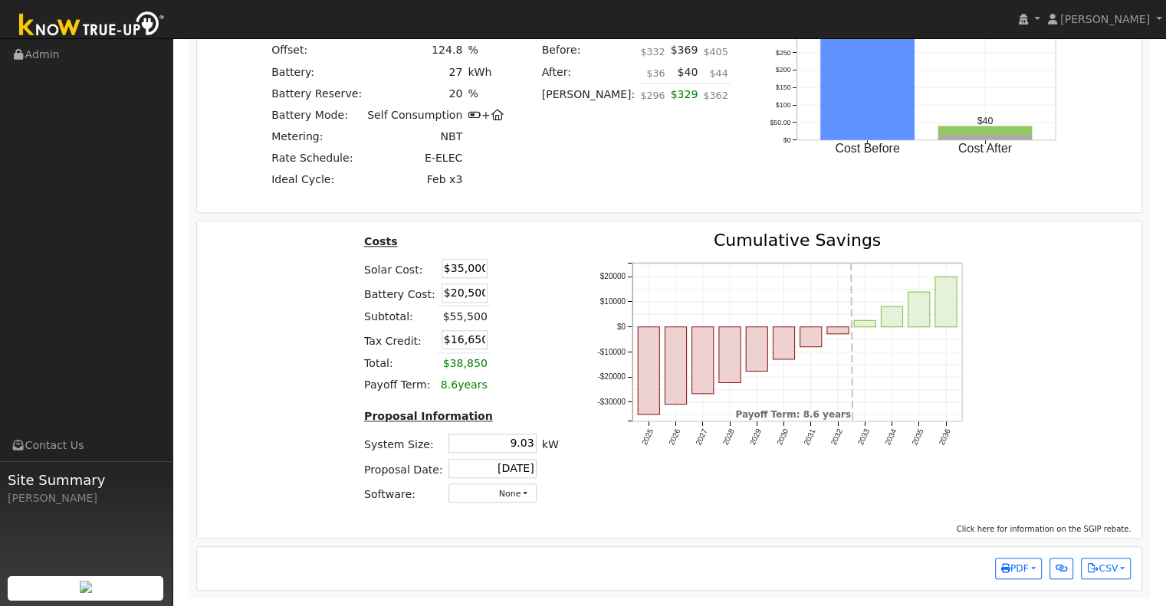
scroll to position [1518, 0]
click at [1033, 566] on button "PDF" at bounding box center [1018, 568] width 47 height 21
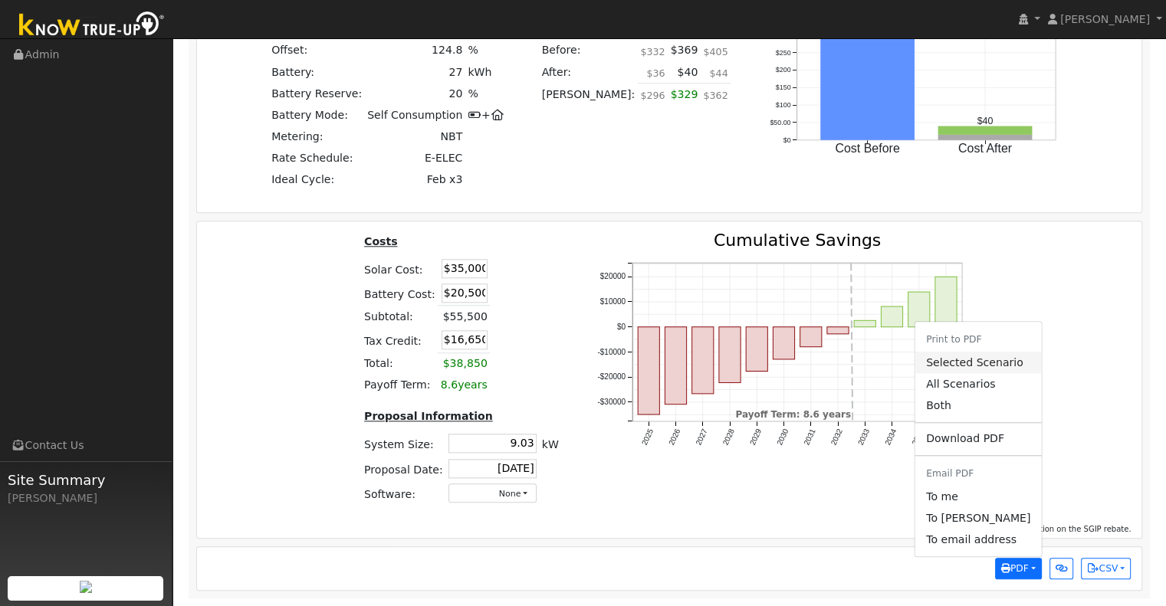
click at [974, 363] on link "Selected Scenario" at bounding box center [978, 362] width 126 height 21
